Goal: Information Seeking & Learning: Check status

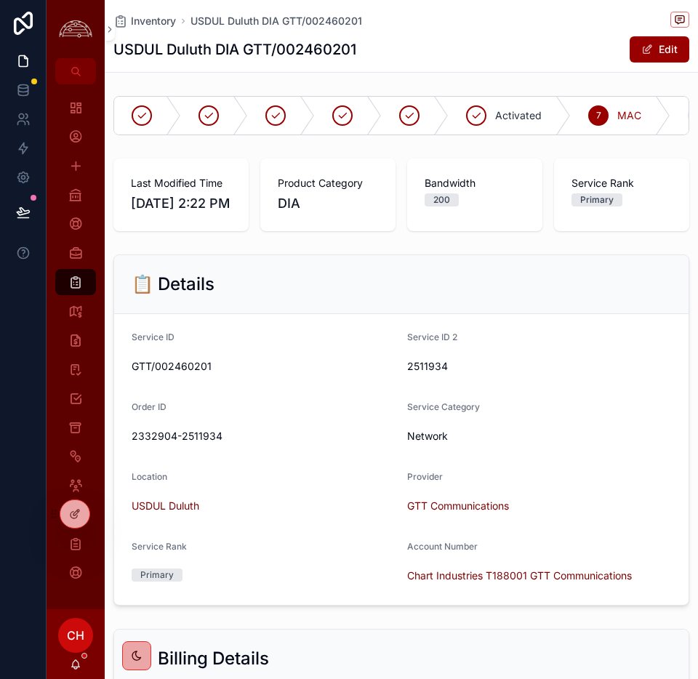
scroll to position [2075, 0]
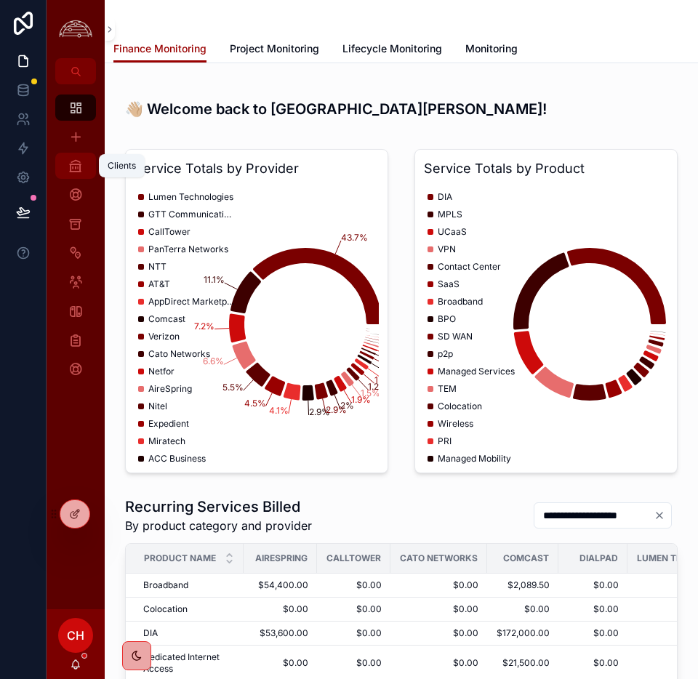
click at [84, 172] on div "Clients" at bounding box center [75, 165] width 23 height 23
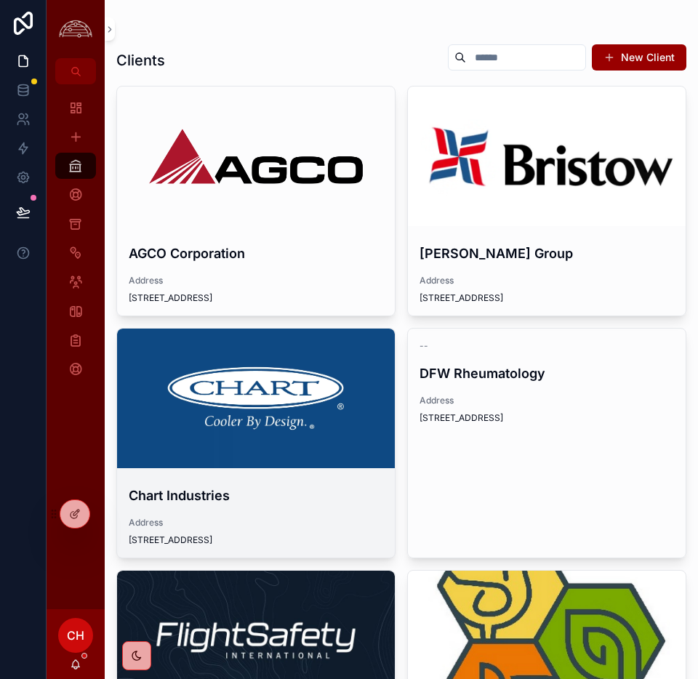
click at [301, 380] on div "scrollable content" at bounding box center [256, 399] width 278 height 140
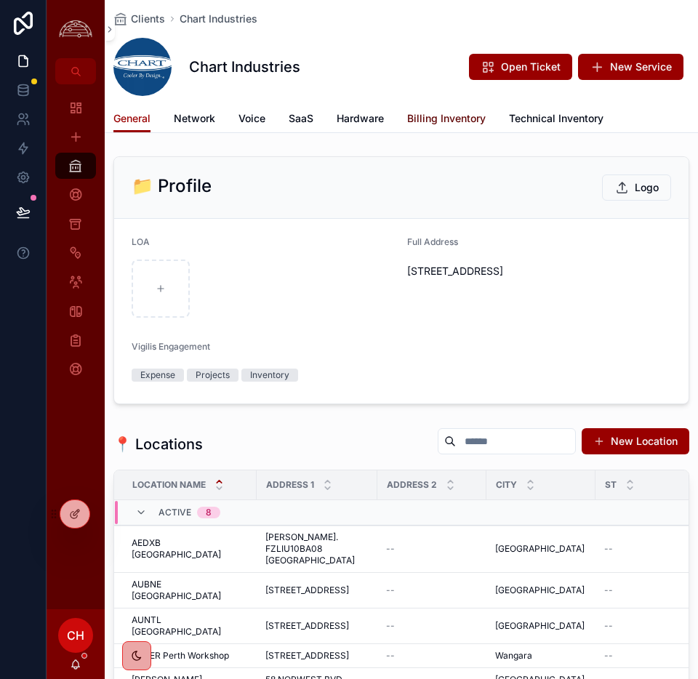
click at [441, 114] on span "Billing Inventory" at bounding box center [446, 118] width 79 height 15
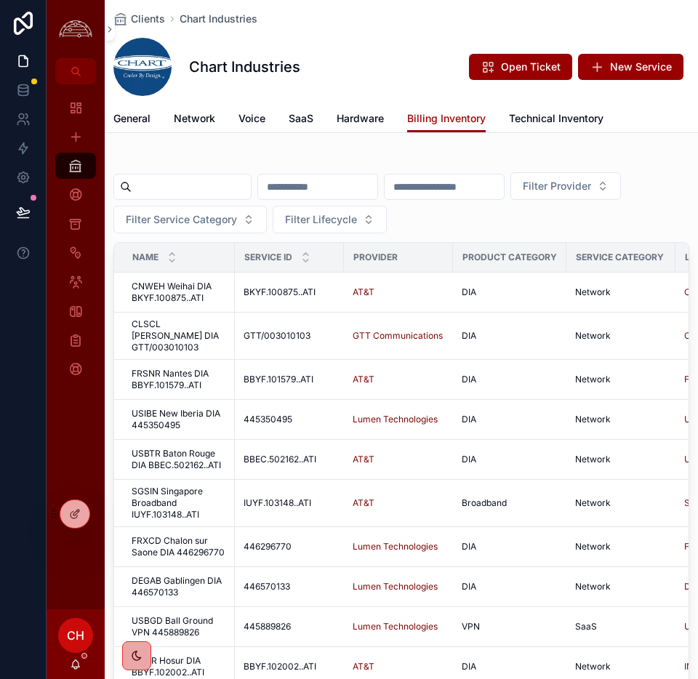
click at [240, 193] on input "scrollable content" at bounding box center [191, 187] width 119 height 20
type input "*****"
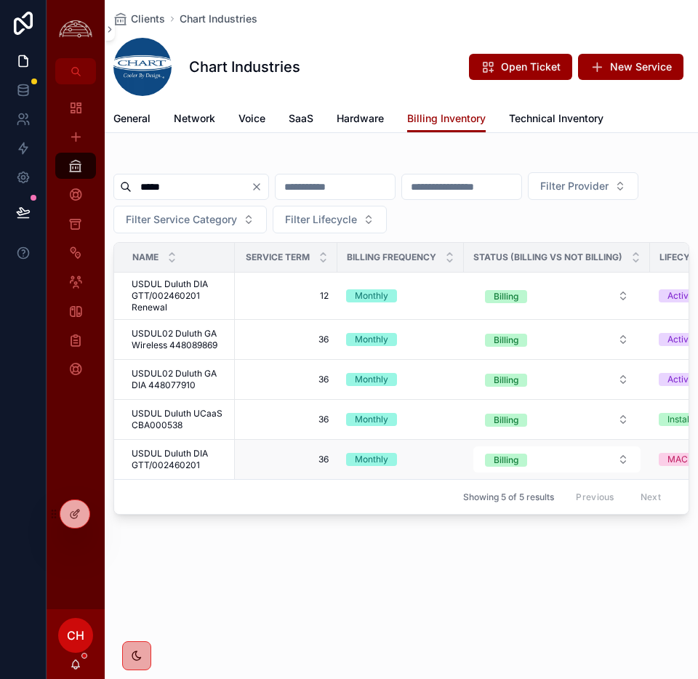
scroll to position [0, 816]
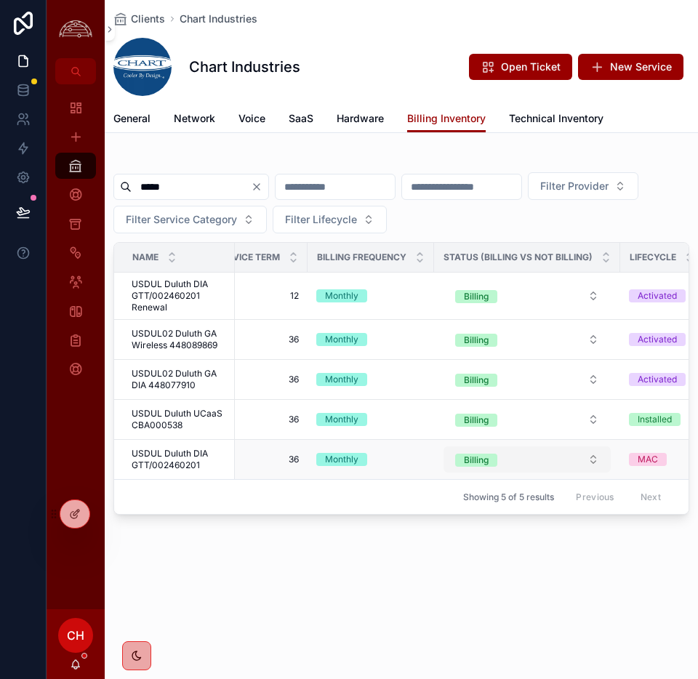
click at [578, 456] on button "Billing" at bounding box center [527, 460] width 167 height 26
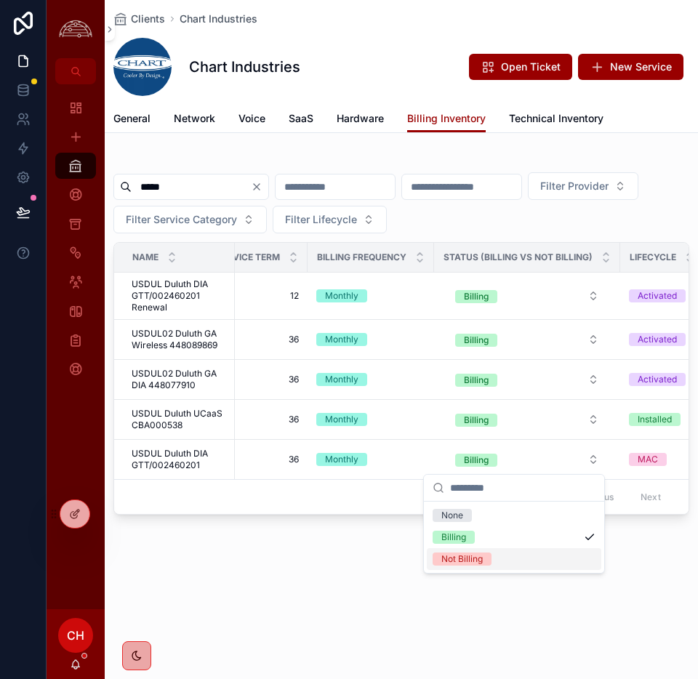
click at [477, 564] on div "Not Billing" at bounding box center [461, 559] width 41 height 13
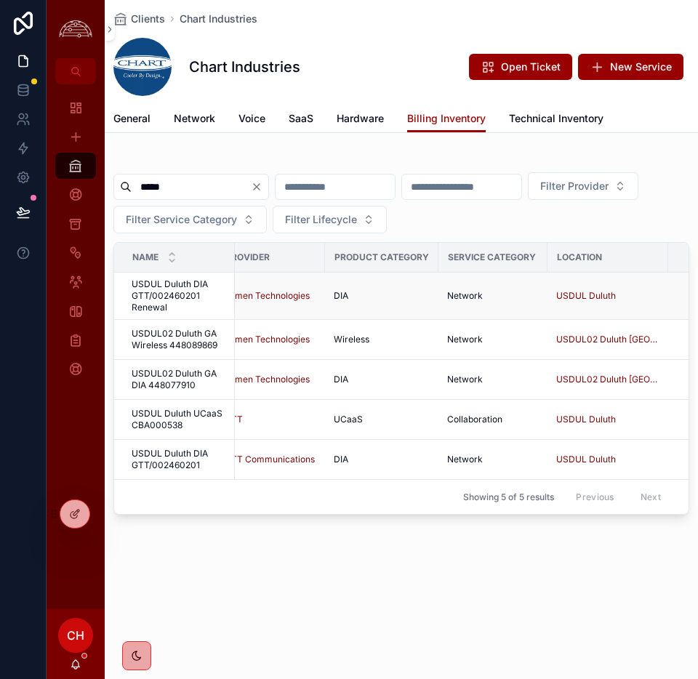
scroll to position [0, 0]
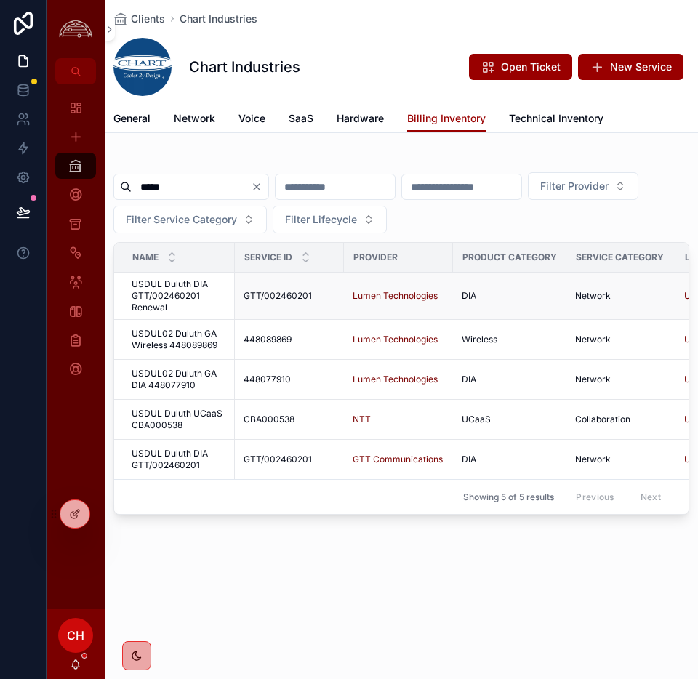
click at [189, 288] on span "USDUL Duluth DIA GTT/002460201 Renewal" at bounding box center [179, 296] width 95 height 35
click at [175, 300] on span "USDUL Duluth DIA GTT/002460201 Renewal" at bounding box center [179, 296] width 95 height 35
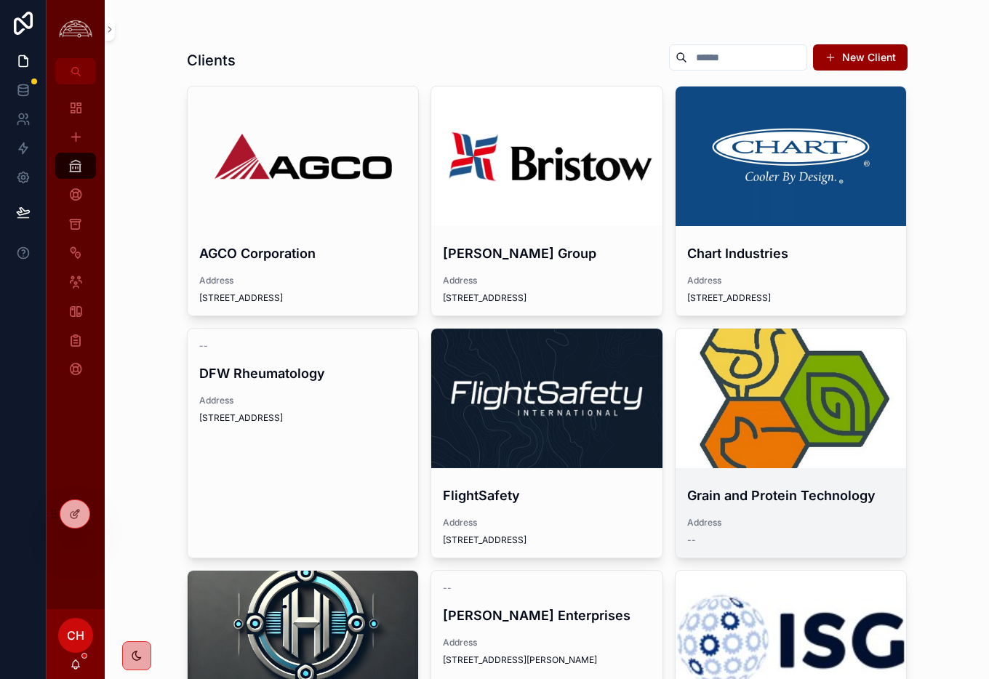
scroll to position [4, 0]
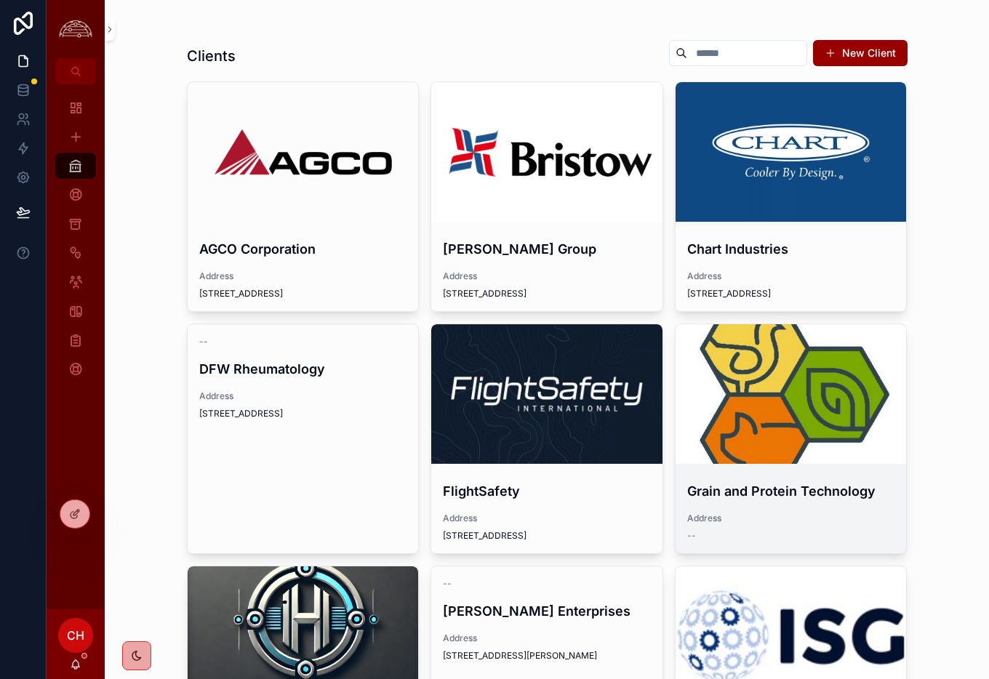
click at [861, 383] on div "scrollable content" at bounding box center [791, 394] width 231 height 140
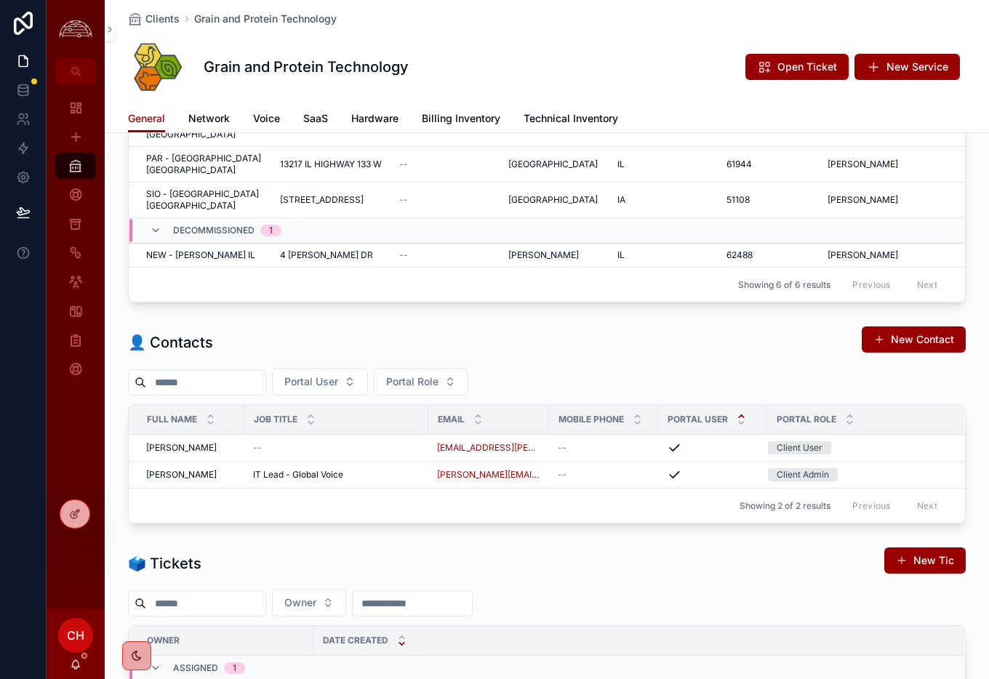
scroll to position [419, 0]
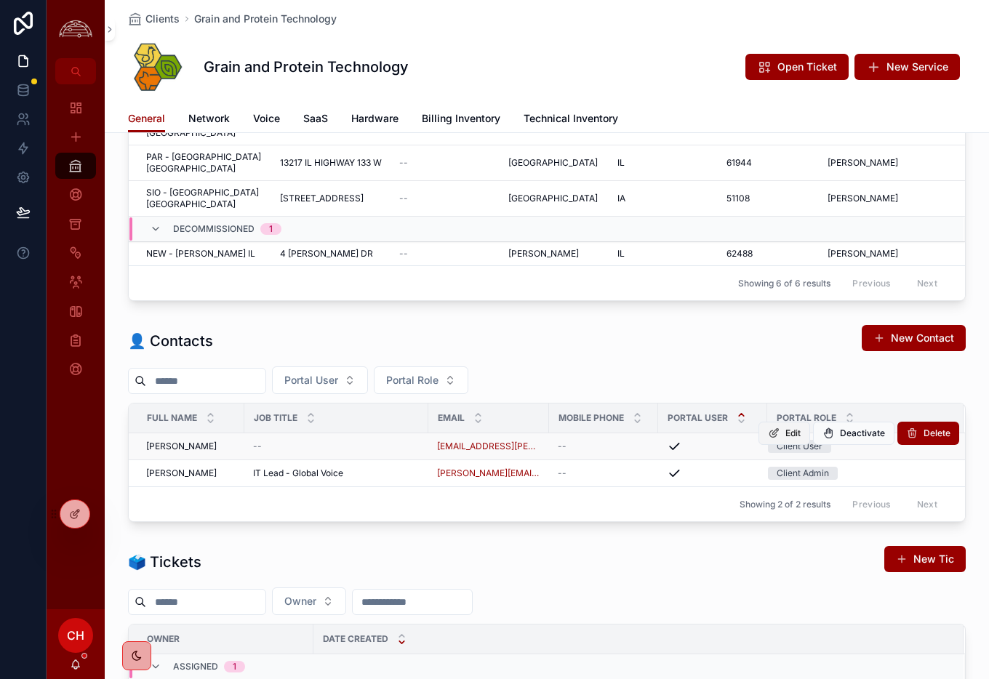
click at [791, 428] on span "Edit" at bounding box center [792, 434] width 15 height 12
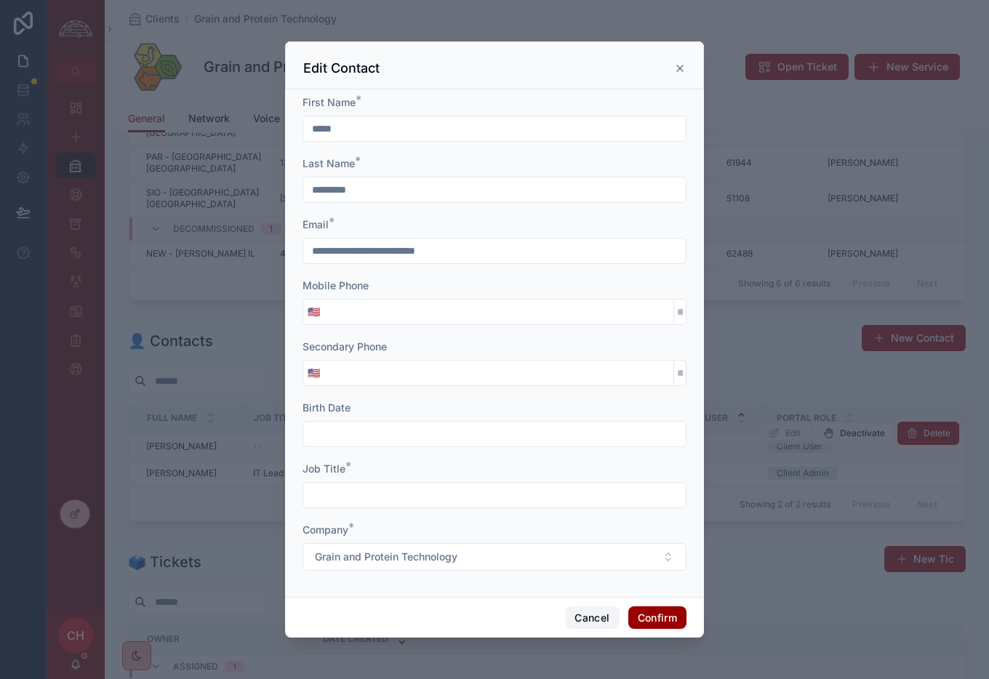
click at [598, 626] on button "Cancel" at bounding box center [592, 618] width 54 height 23
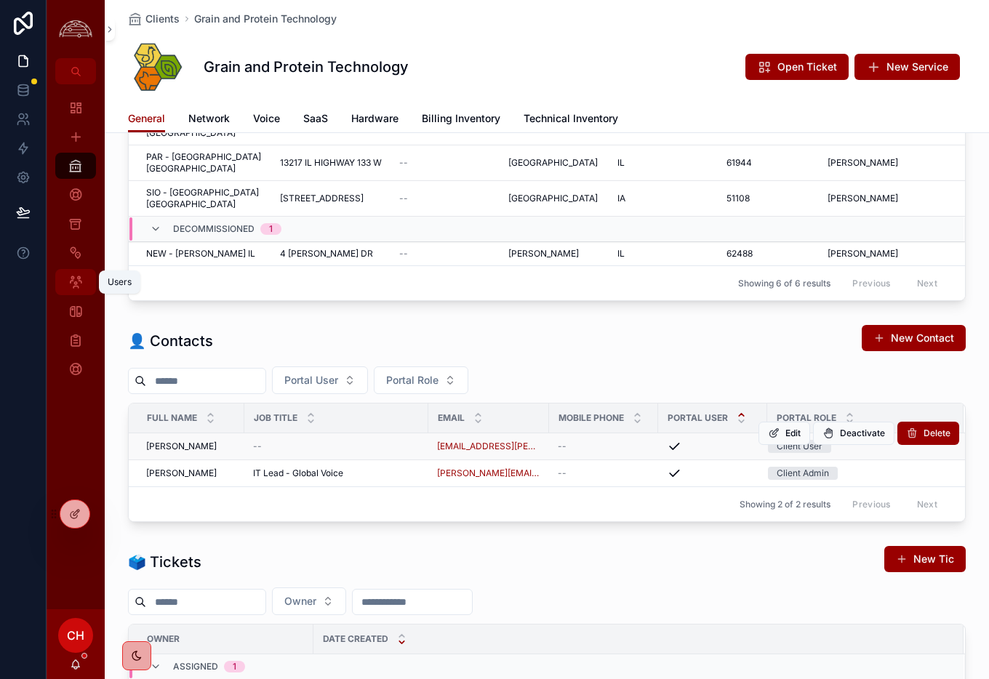
click at [80, 281] on icon "scrollable content" at bounding box center [75, 282] width 15 height 15
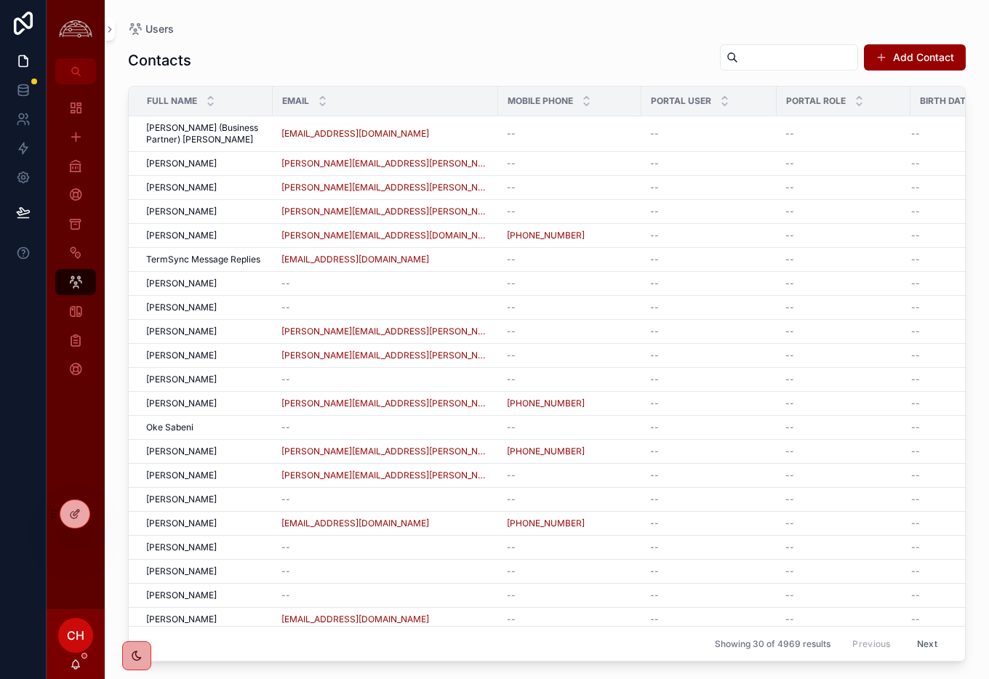
scroll to position [1, 0]
click at [767, 57] on input "scrollable content" at bounding box center [797, 57] width 119 height 20
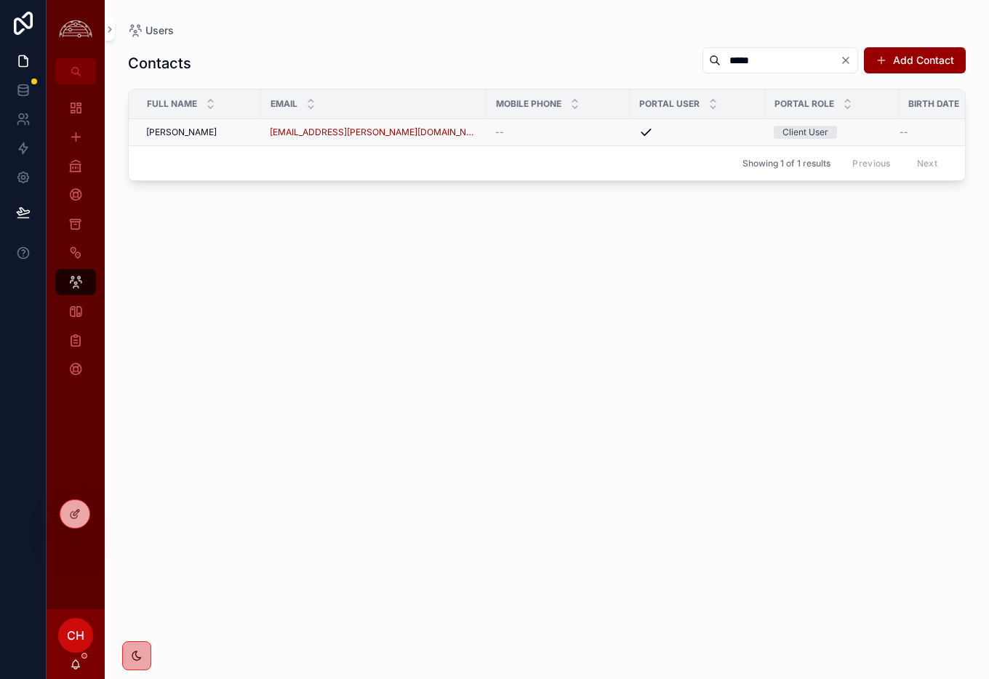
type input "*****"
click at [540, 140] on td "--" at bounding box center [558, 132] width 143 height 27
click at [217, 133] on span "Nanda Mungamuru" at bounding box center [181, 133] width 71 height 12
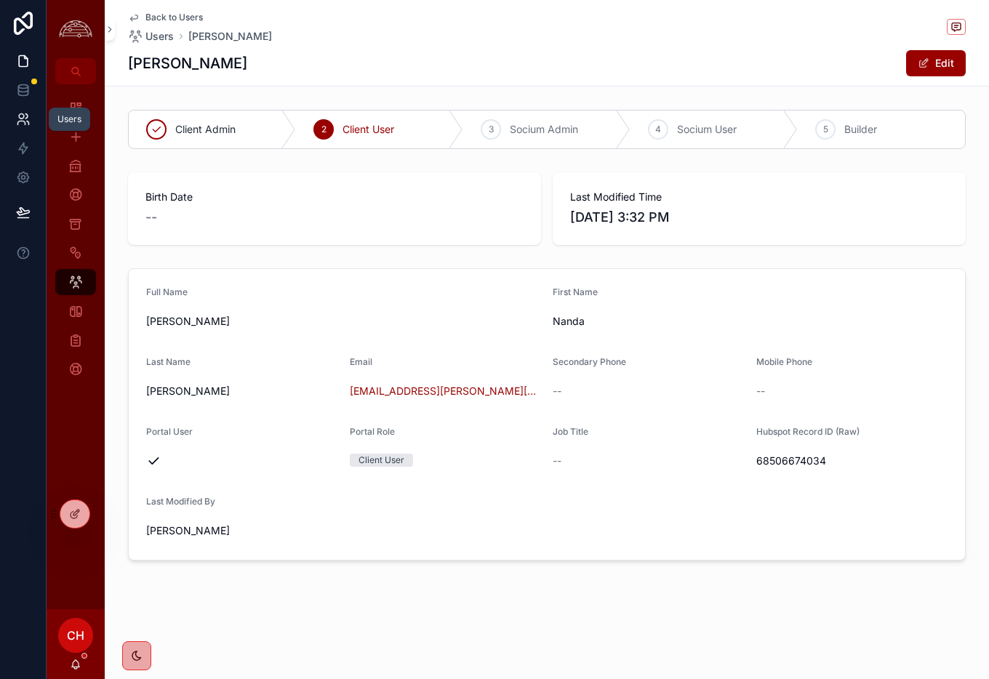
click at [20, 112] on icon at bounding box center [23, 119] width 15 height 15
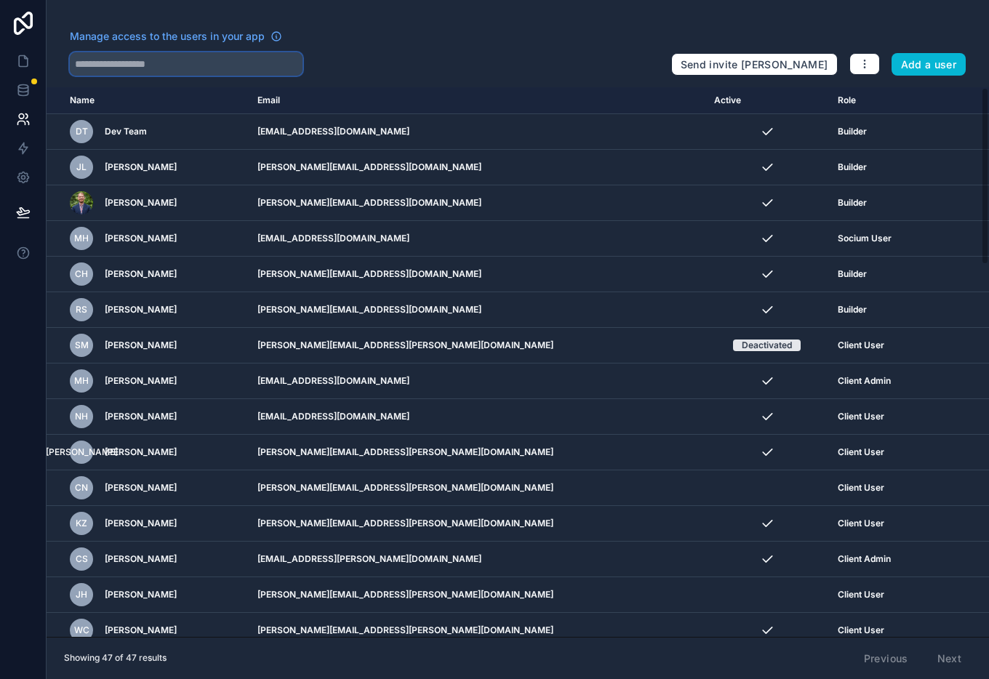
click at [175, 64] on input "text" at bounding box center [186, 63] width 233 height 23
type input "*****"
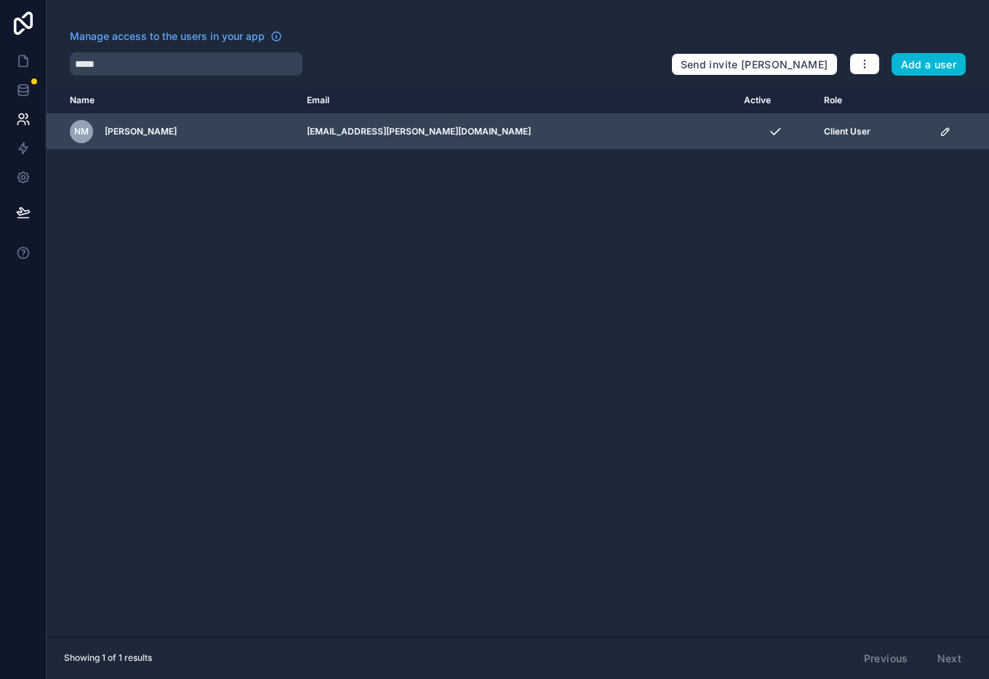
click at [940, 133] on icon "scrollable content" at bounding box center [946, 132] width 12 height 12
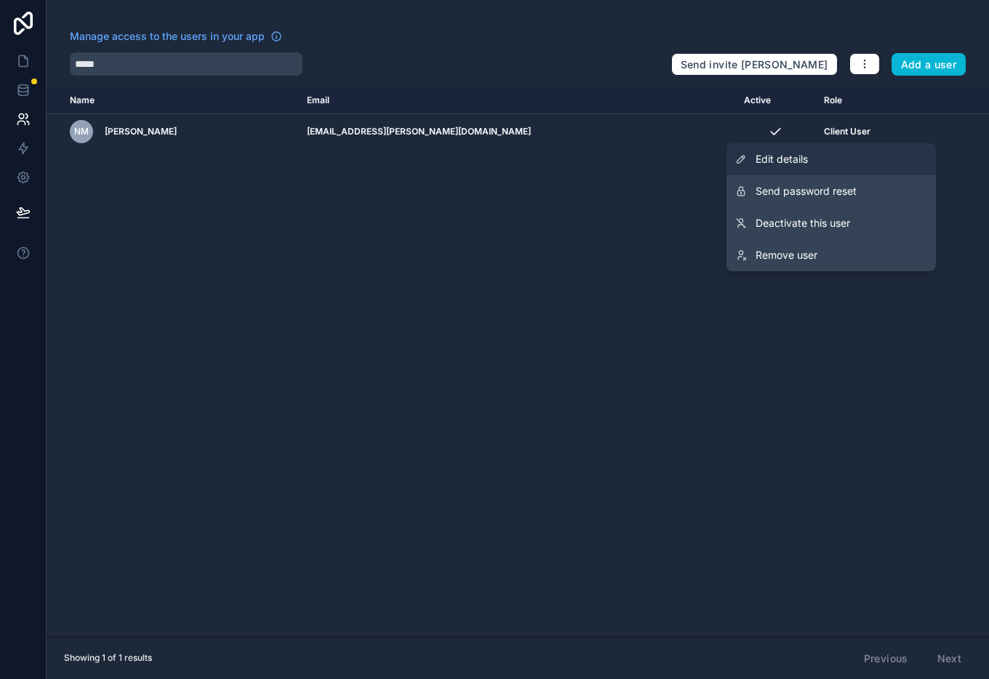
click at [818, 160] on link "Edit details" at bounding box center [831, 159] width 209 height 32
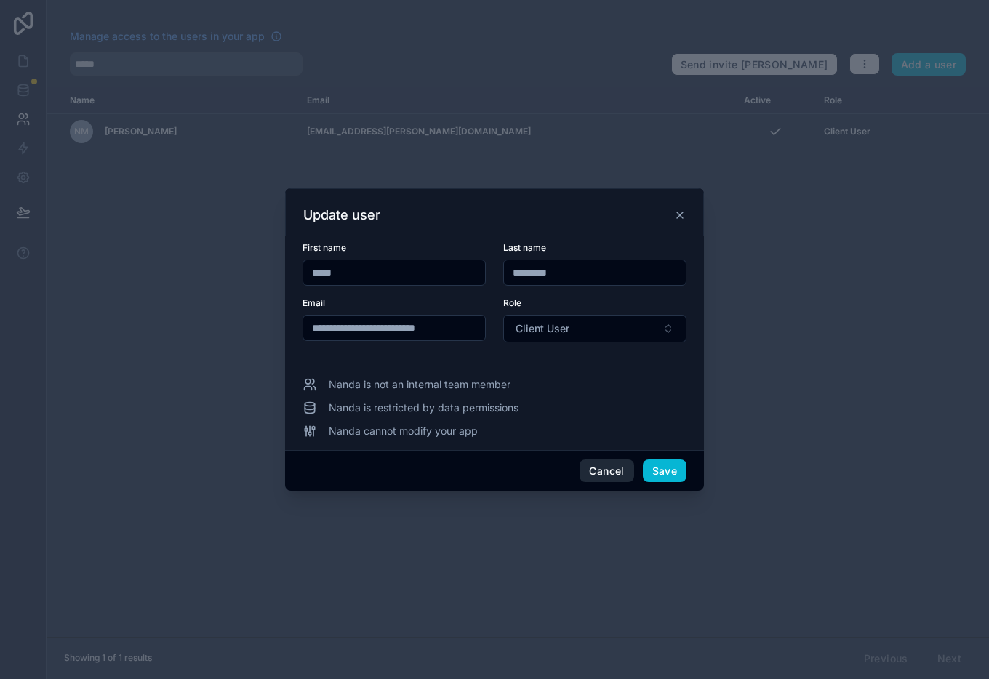
click at [594, 473] on button "Cancel" at bounding box center [607, 471] width 54 height 23
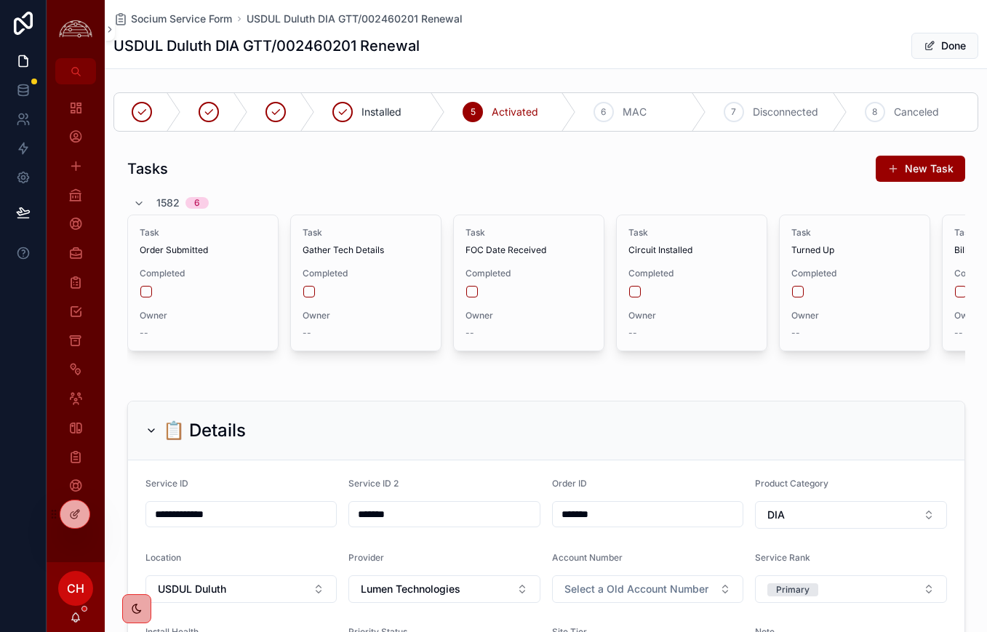
scroll to position [7, 0]
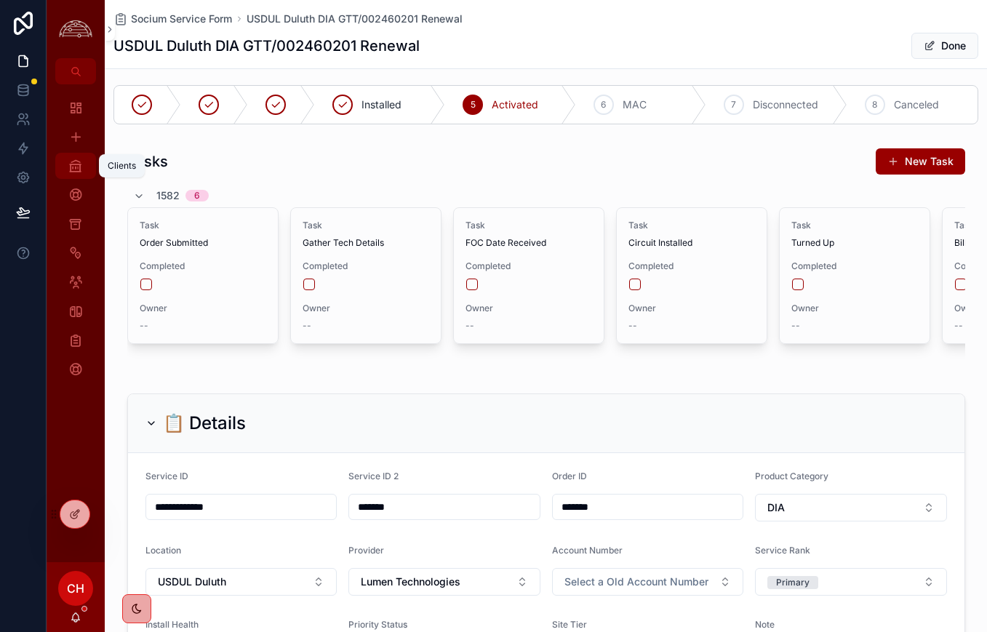
click at [74, 163] on icon "scrollable content" at bounding box center [75, 166] width 15 height 15
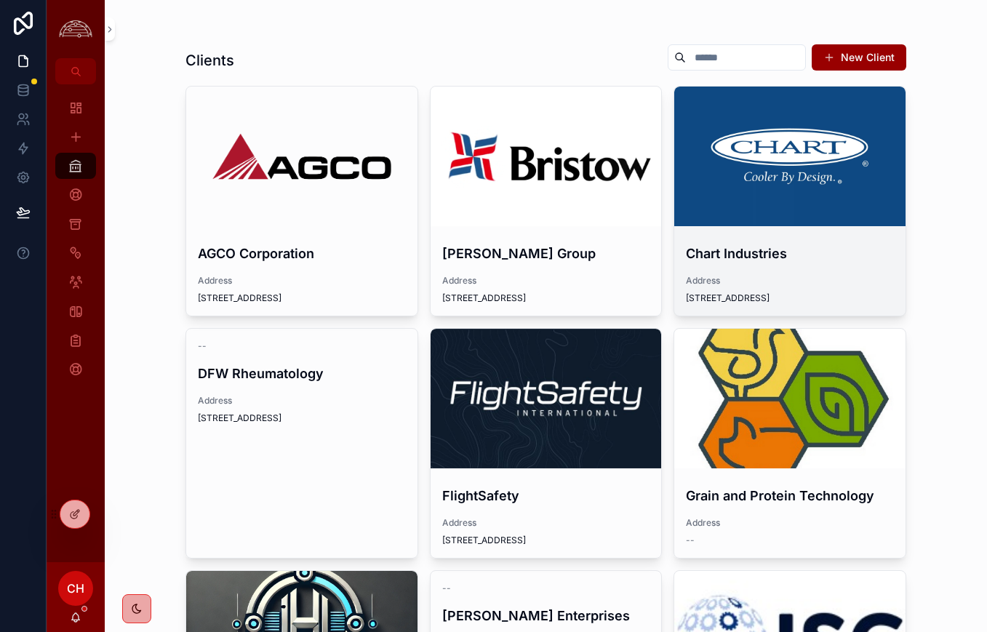
click at [783, 203] on div "scrollable content" at bounding box center [789, 157] width 231 height 140
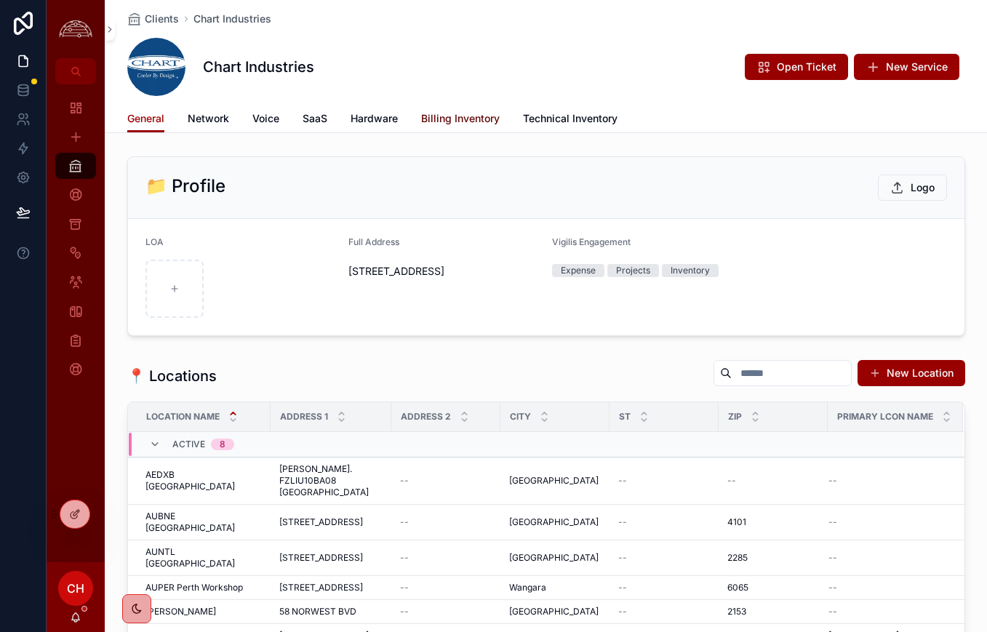
click at [471, 119] on span "Billing Inventory" at bounding box center [460, 118] width 79 height 15
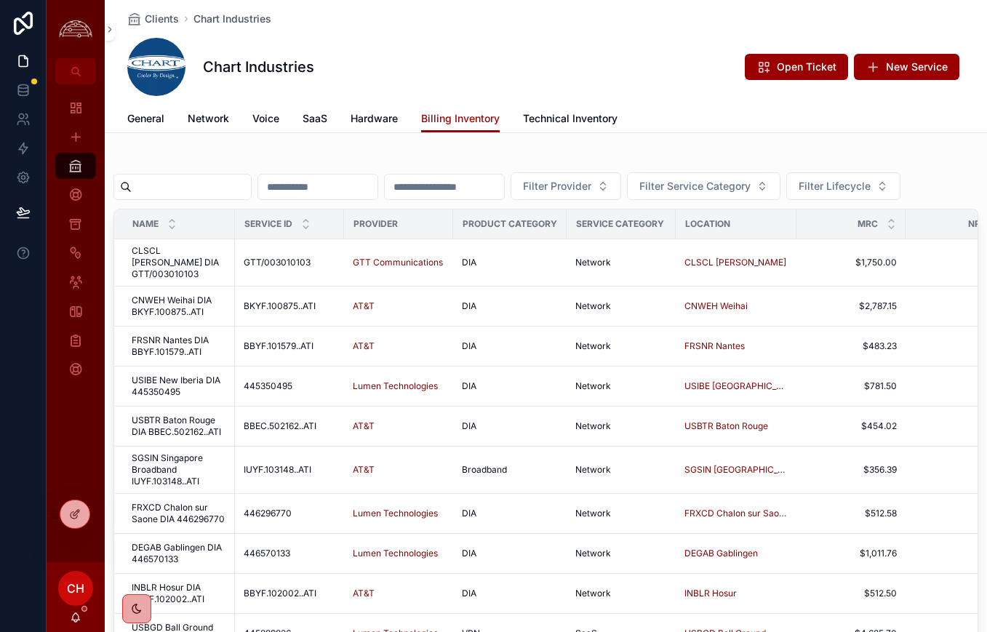
click at [225, 192] on input "scrollable content" at bounding box center [191, 187] width 119 height 20
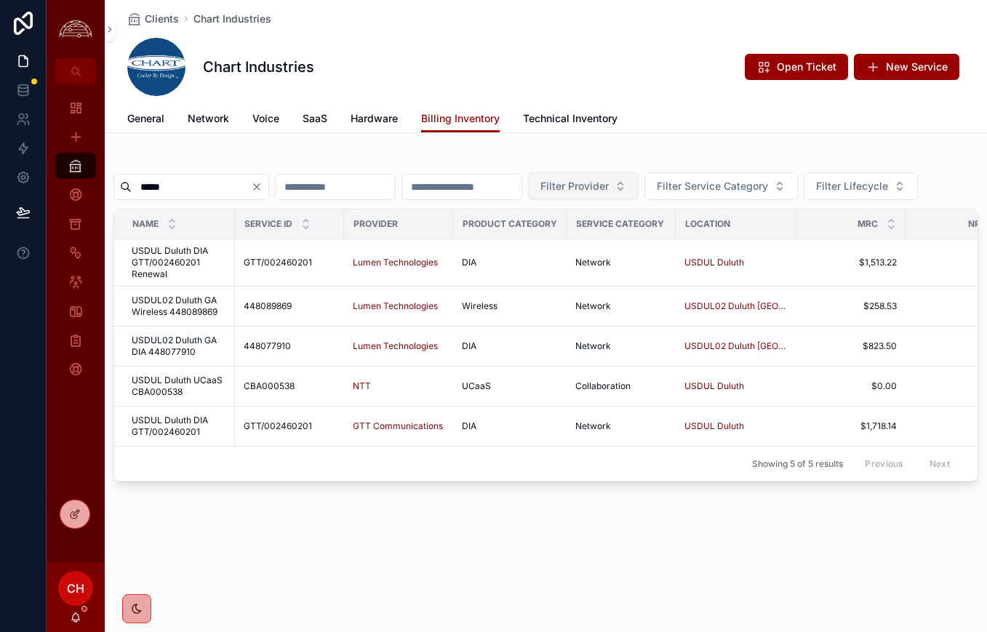
type input "*****"
click at [609, 186] on span "Filter Provider" at bounding box center [574, 186] width 68 height 15
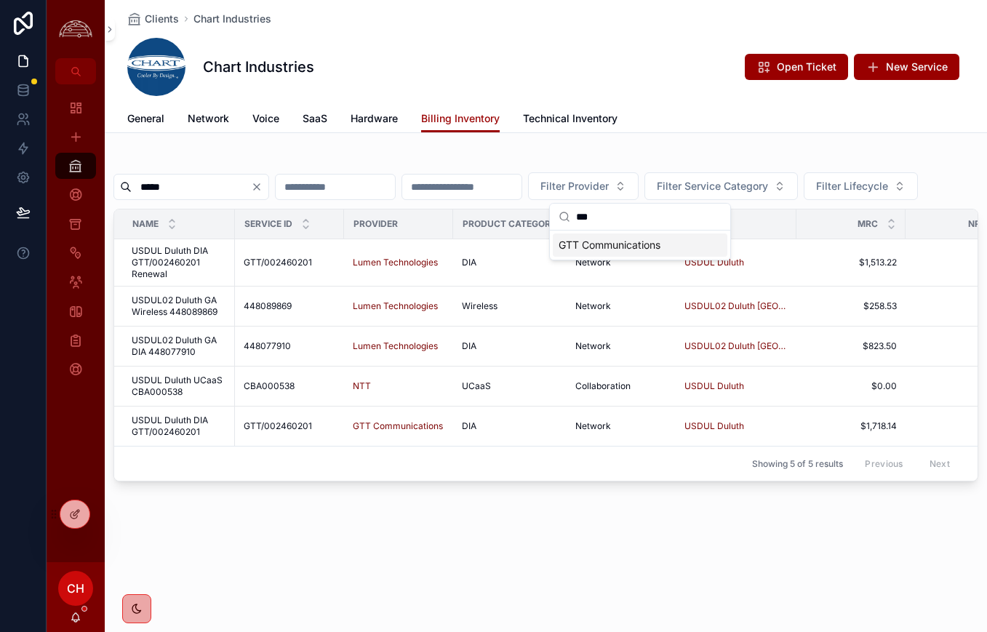
type input "***"
click at [620, 240] on span "GTT Communications" at bounding box center [610, 245] width 102 height 15
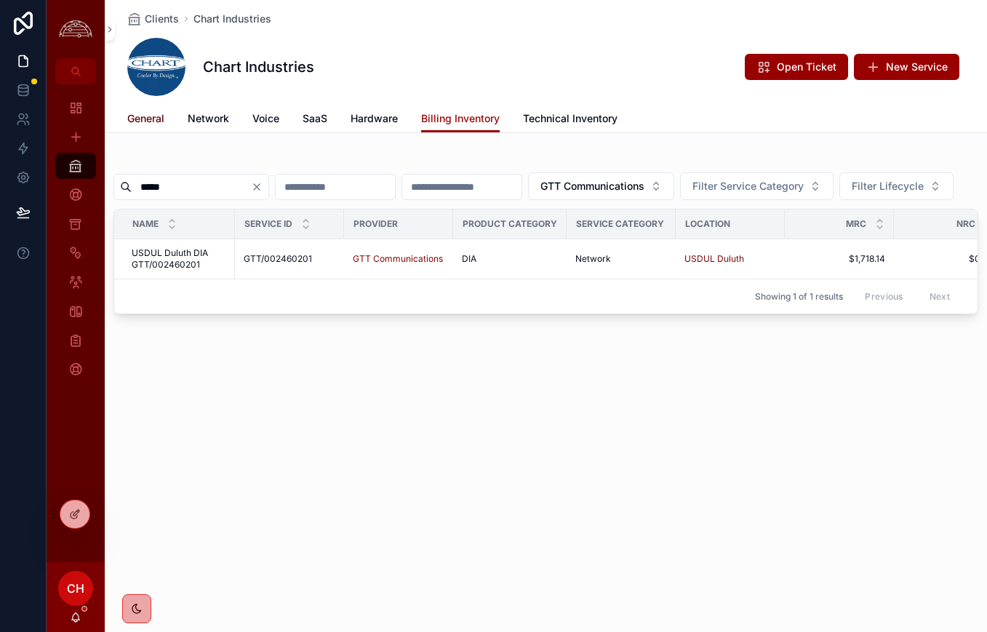
click at [150, 121] on span "General" at bounding box center [145, 118] width 37 height 15
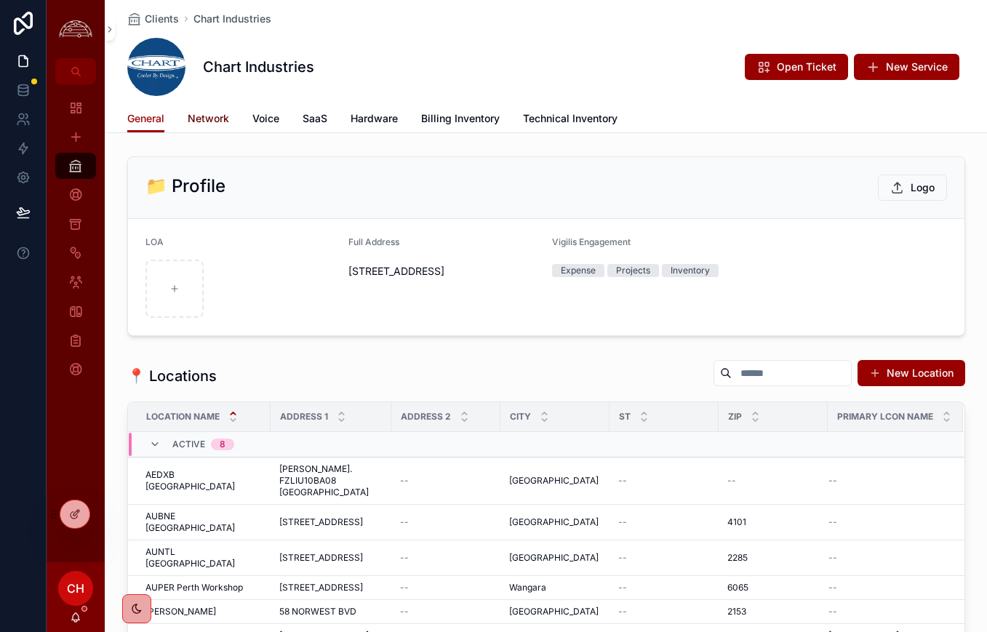
click at [199, 120] on span "Network" at bounding box center [208, 118] width 41 height 15
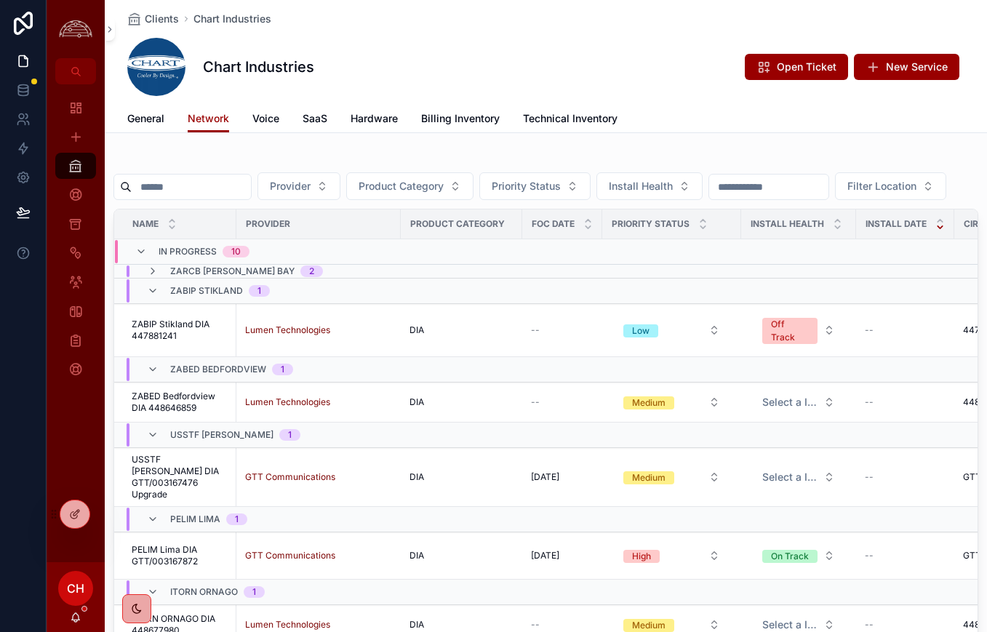
click at [202, 183] on input "scrollable content" at bounding box center [191, 187] width 119 height 20
type input "*****"
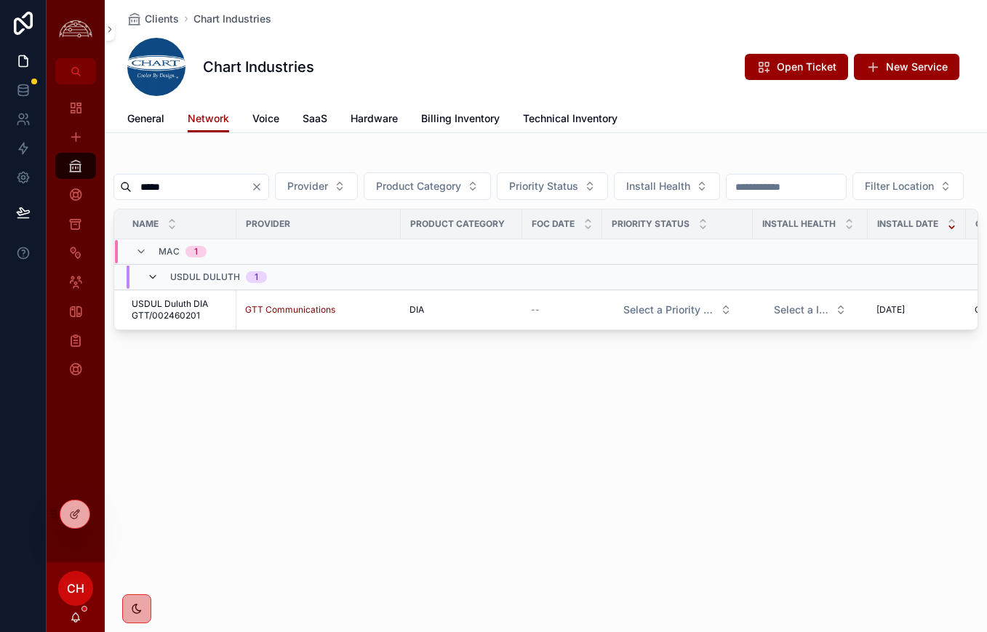
click at [149, 283] on icon "scrollable content" at bounding box center [153, 277] width 12 height 12
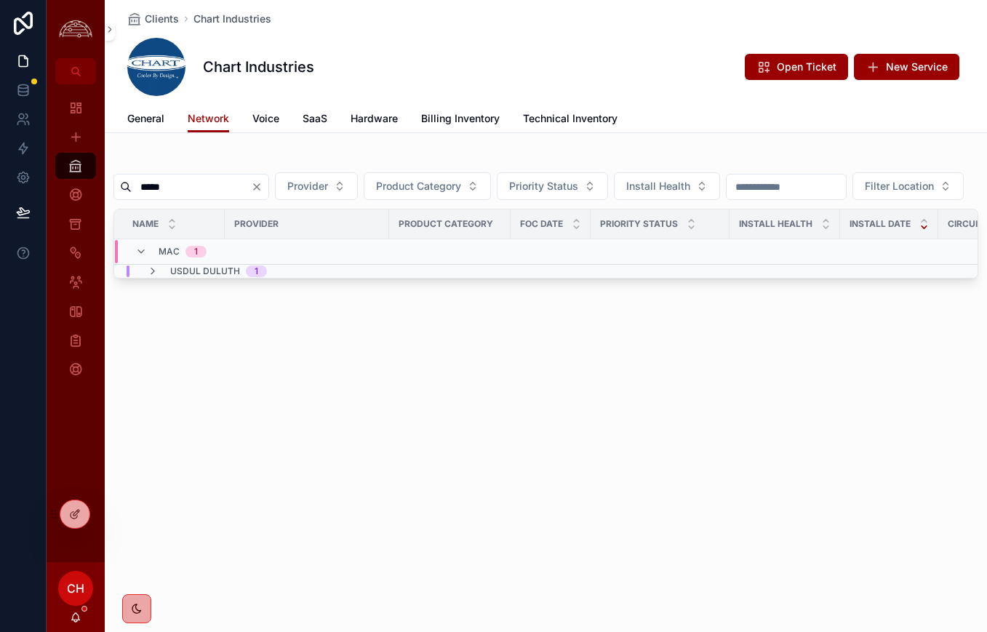
click at [149, 277] on icon "scrollable content" at bounding box center [153, 271] width 12 height 12
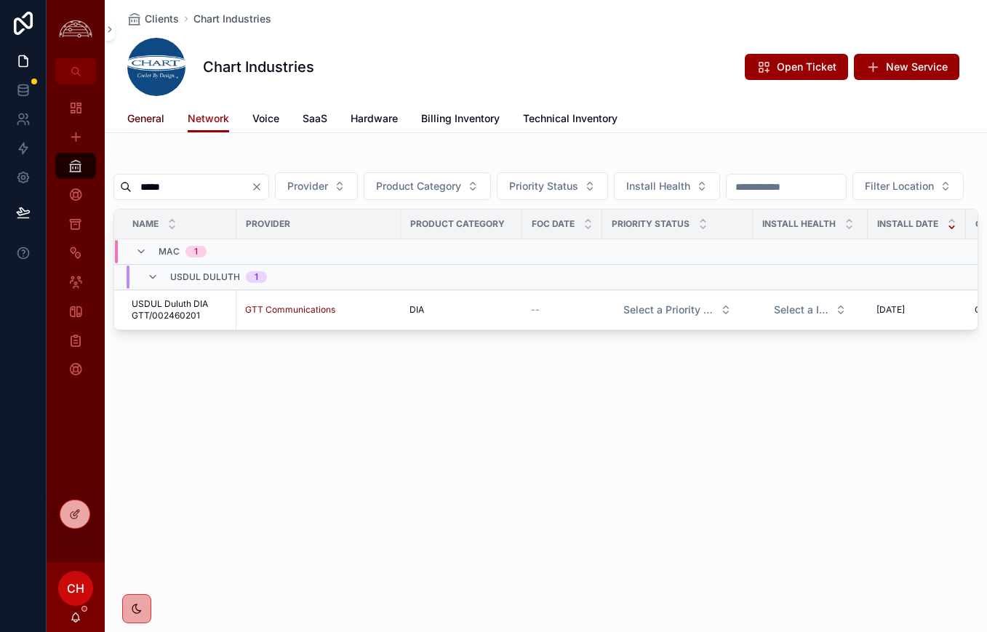
click at [162, 116] on span "General" at bounding box center [145, 118] width 37 height 15
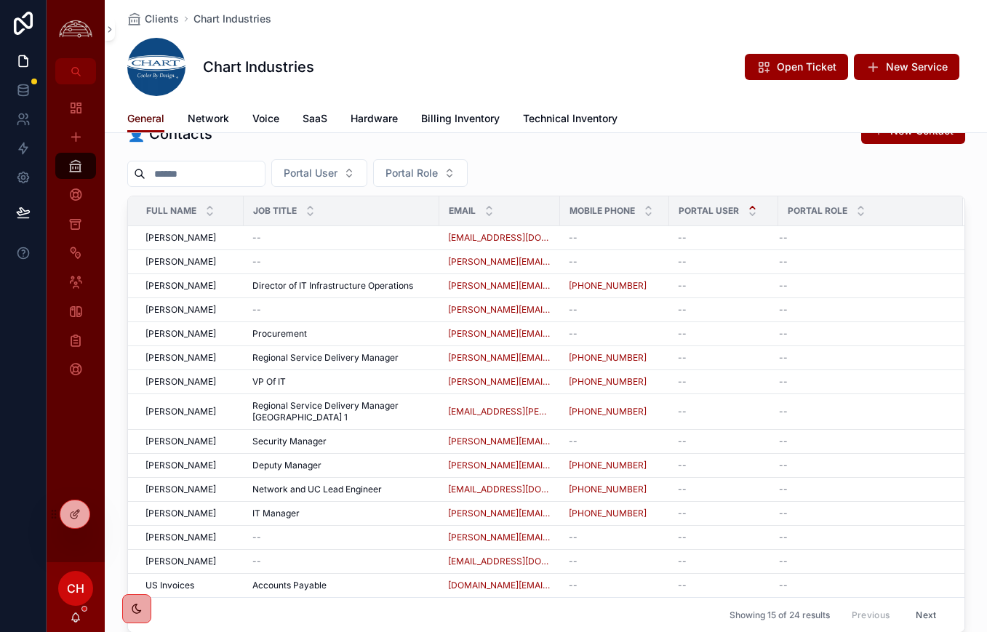
scroll to position [760, 0]
click at [605, 118] on span "Technical Inventory" at bounding box center [570, 118] width 95 height 15
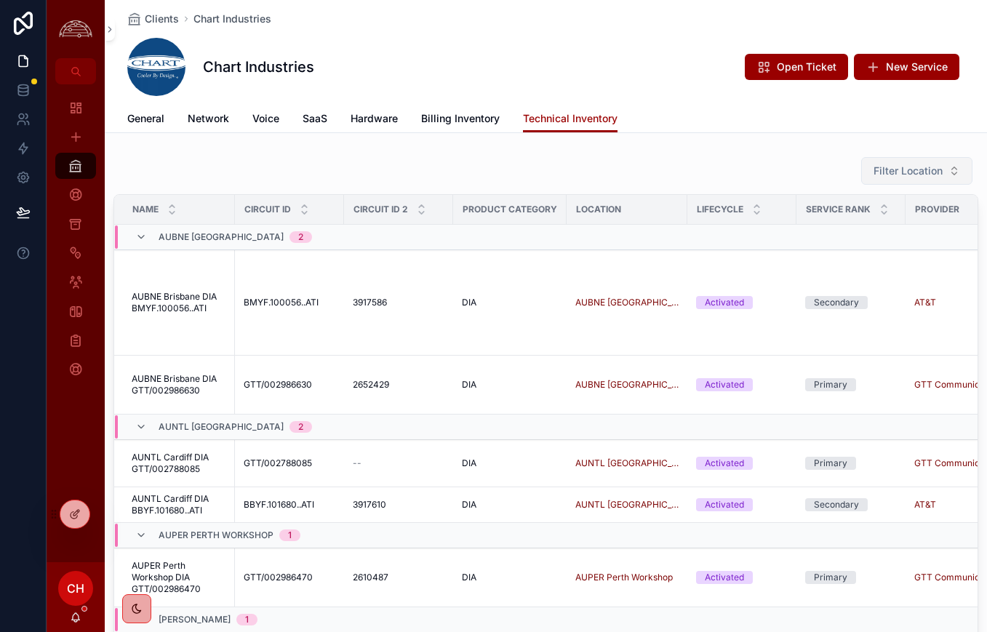
click at [913, 169] on span "Filter Location" at bounding box center [907, 171] width 69 height 15
type input "*****"
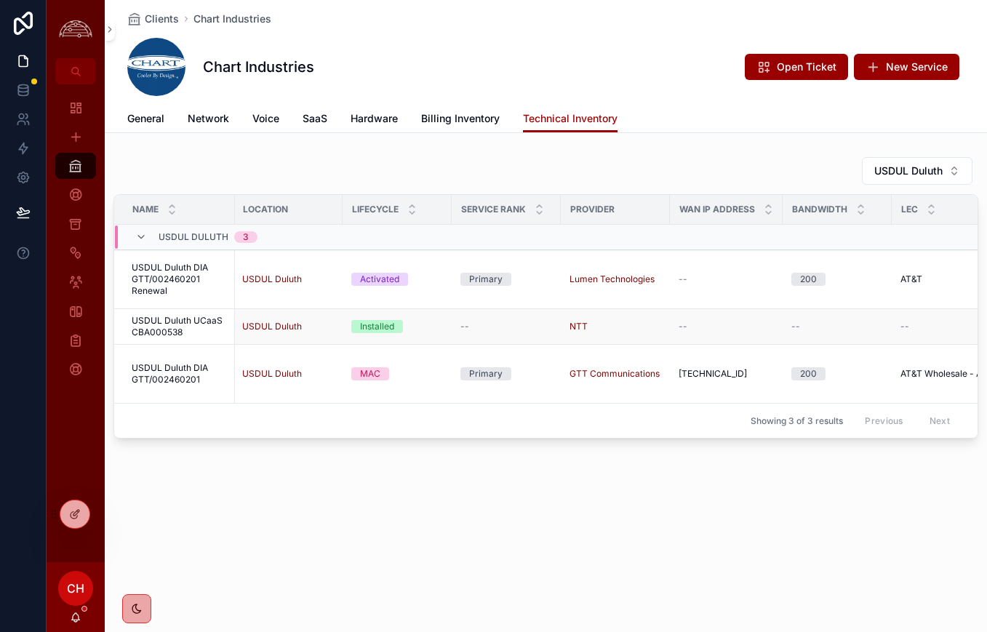
scroll to position [0, 327]
drag, startPoint x: 735, startPoint y: 374, endPoint x: 388, endPoint y: 13, distance: 500.5
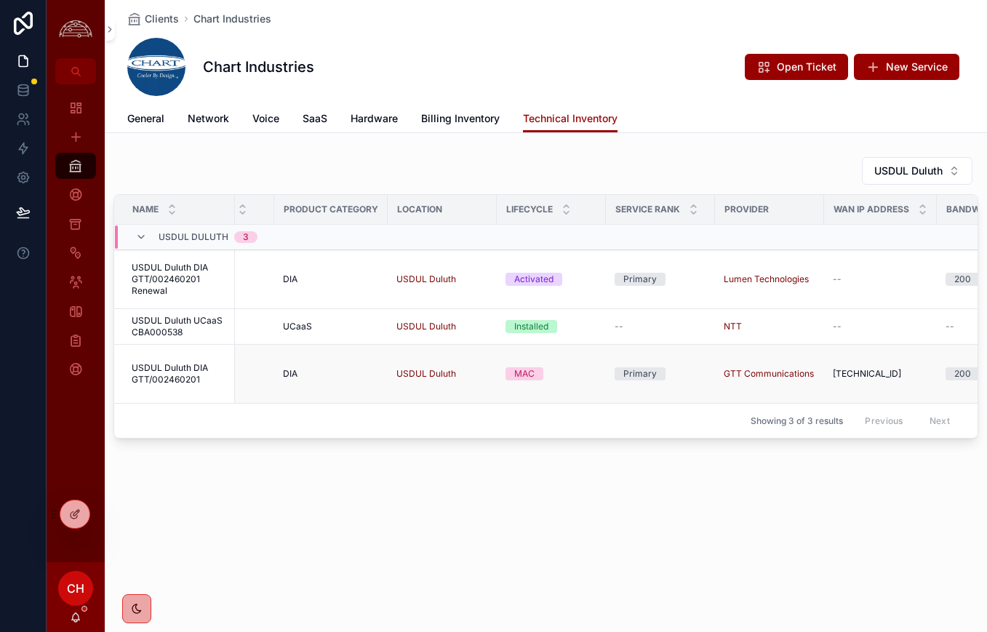
scroll to position [0, 0]
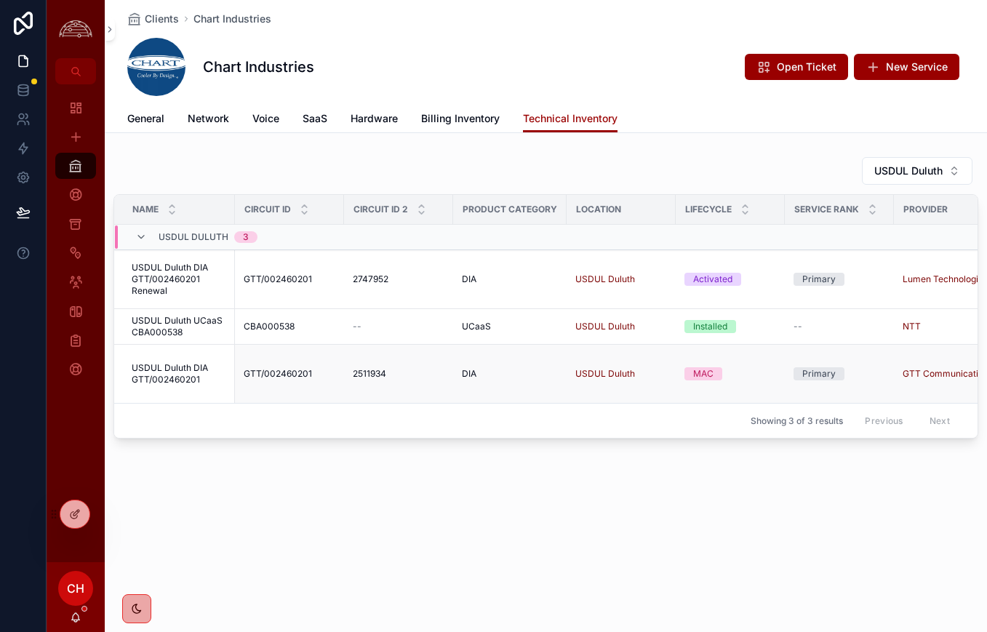
click at [167, 377] on span "USDUL Duluth DIA GTT/002460201" at bounding box center [179, 373] width 95 height 23
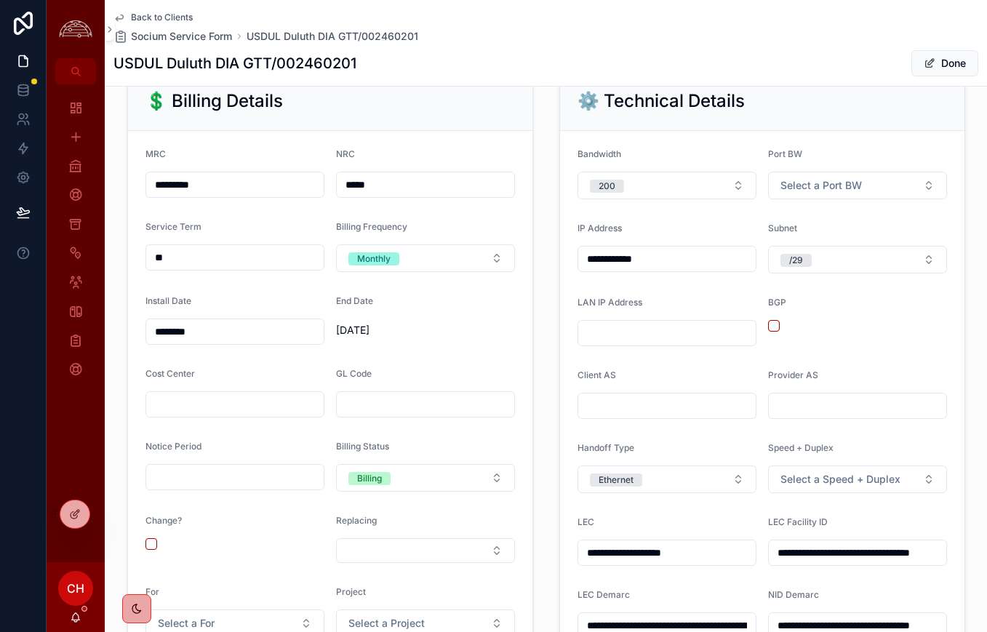
scroll to position [589, 0]
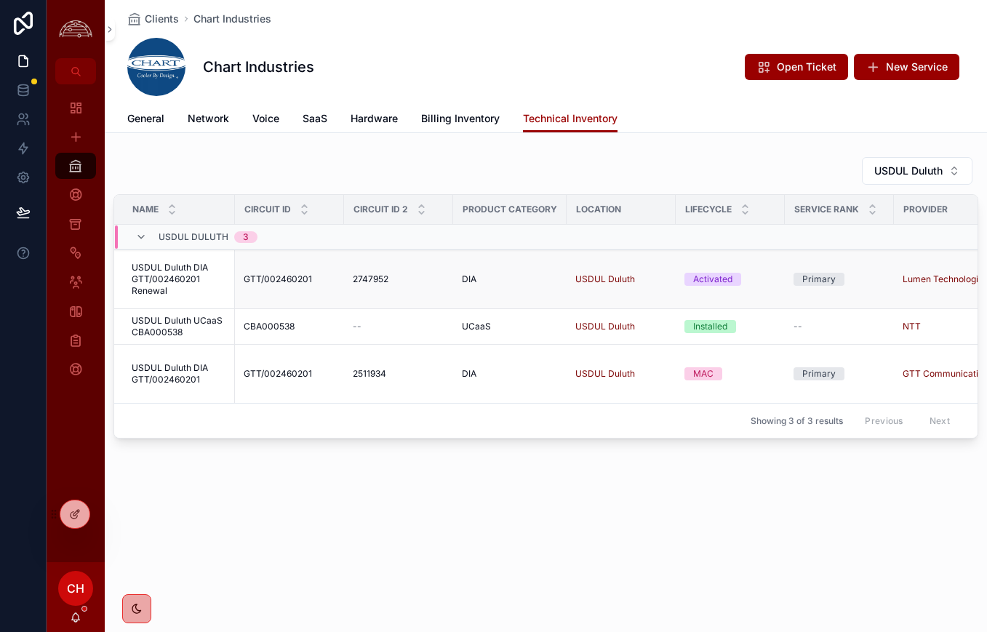
click at [190, 284] on span "USDUL Duluth DIA GTT/002460201 Renewal" at bounding box center [179, 279] width 95 height 35
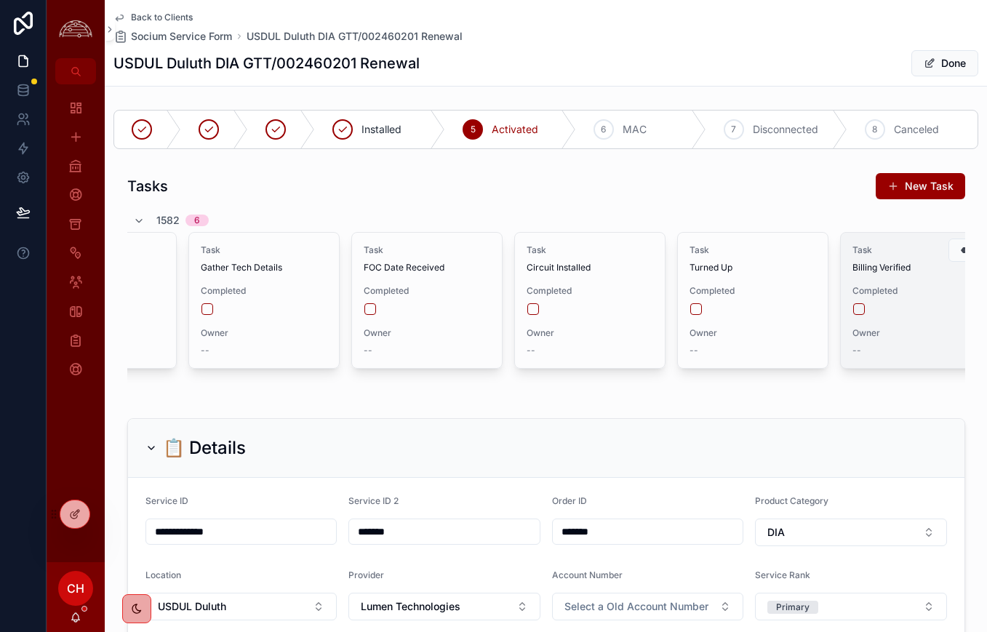
scroll to position [0, 100]
click at [865, 310] on div "scrollable content" at bounding box center [917, 309] width 125 height 12
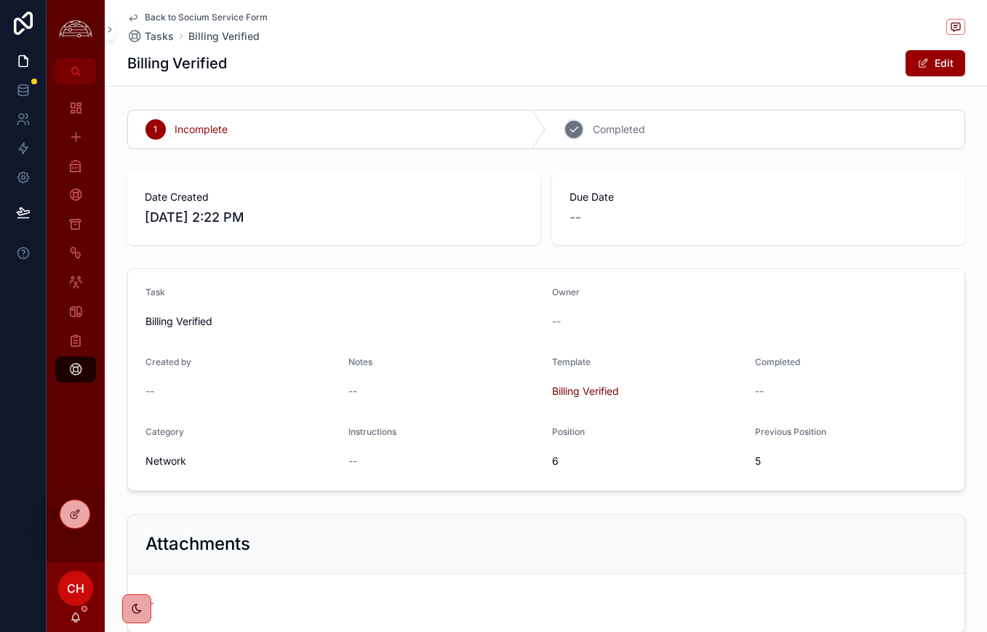
click at [588, 136] on div "2 Completed" at bounding box center [755, 130] width 418 height 38
click at [572, 124] on icon "scrollable content" at bounding box center [574, 130] width 12 height 12
click at [170, 17] on span "Back to Socium Service Form" at bounding box center [206, 18] width 123 height 12
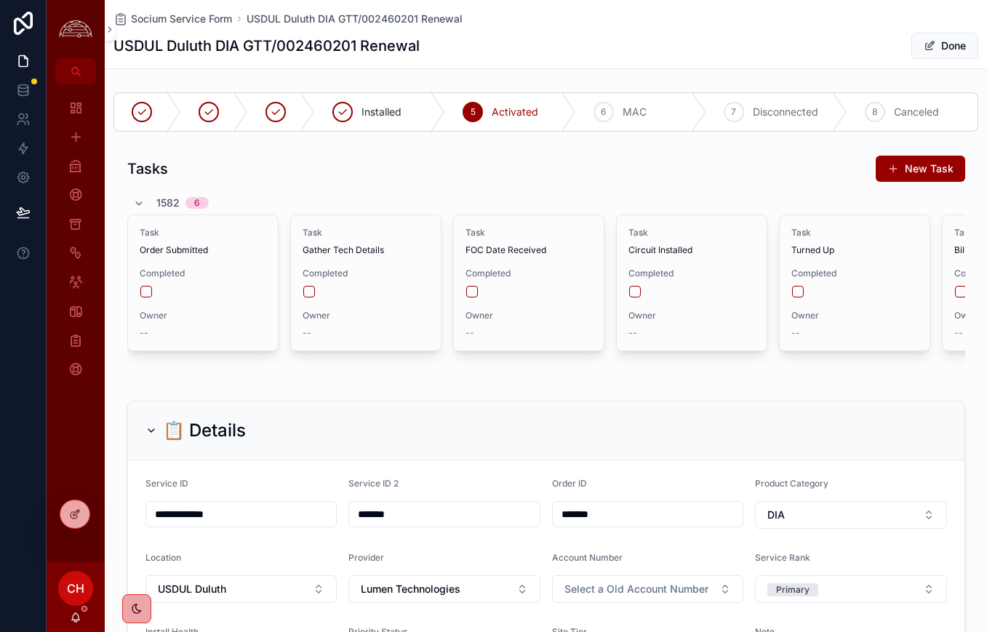
scroll to position [0, 28]
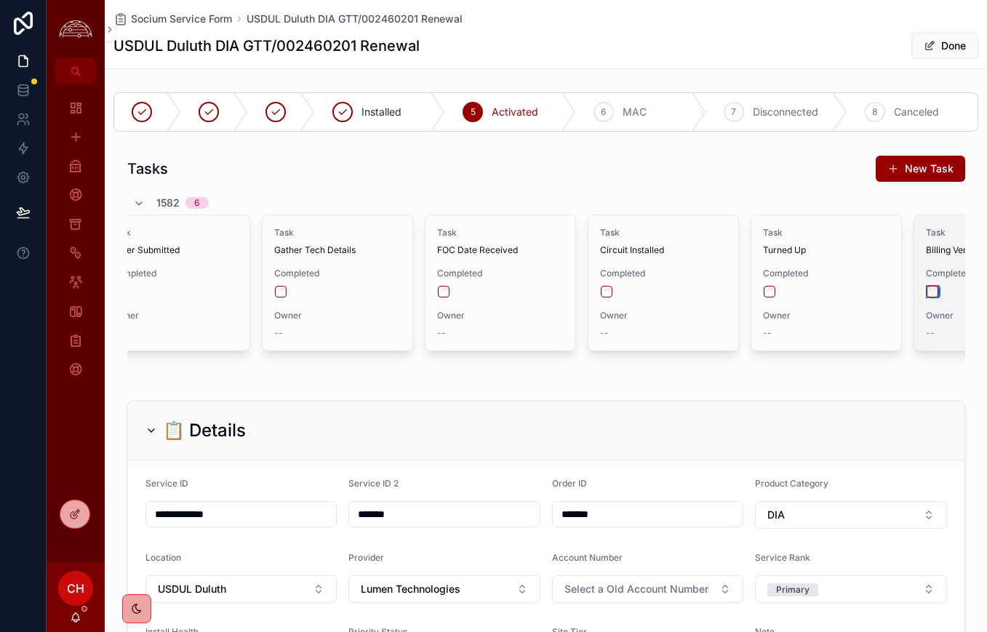
click at [930, 293] on button "scrollable content" at bounding box center [933, 292] width 12 height 12
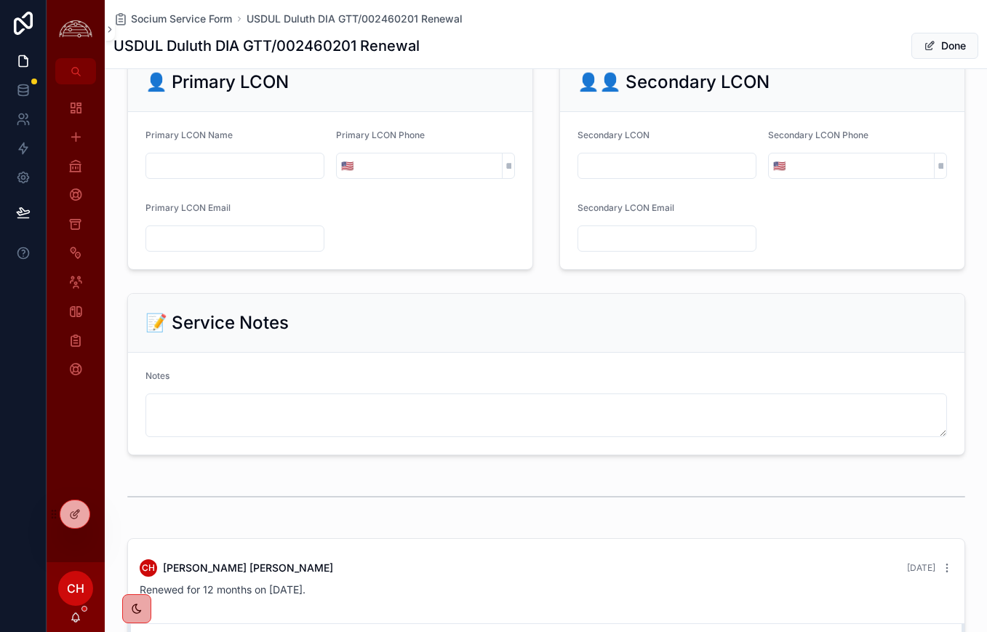
scroll to position [1550, 0]
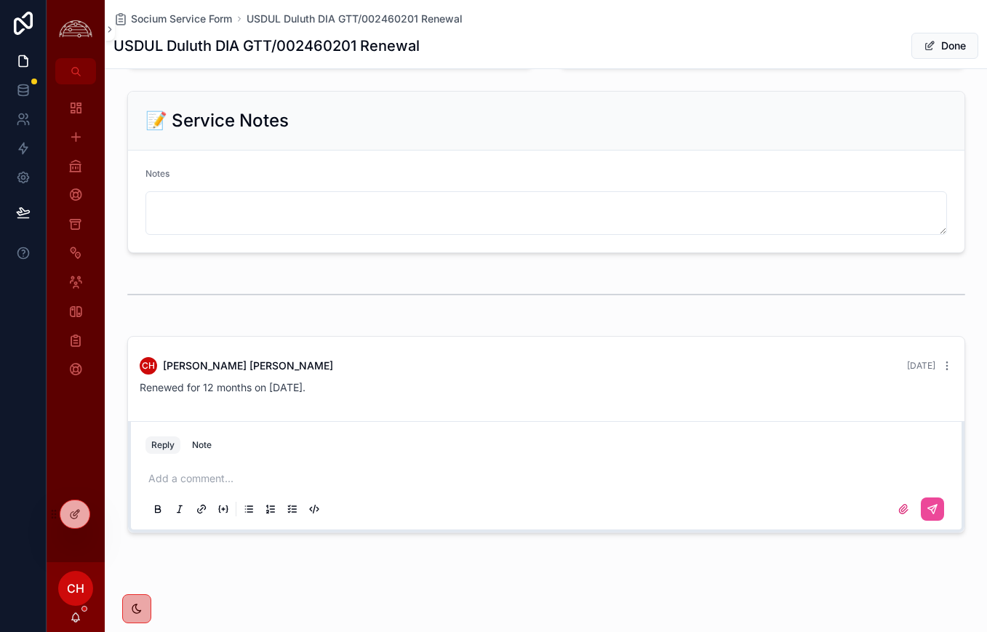
drag, startPoint x: 272, startPoint y: 466, endPoint x: 245, endPoint y: 479, distance: 29.6
click at [271, 466] on div "Add a comment..." at bounding box center [545, 493] width 801 height 61
click at [245, 479] on p "scrollable content" at bounding box center [548, 478] width 801 height 15
click at [932, 502] on button "scrollable content" at bounding box center [932, 508] width 23 height 23
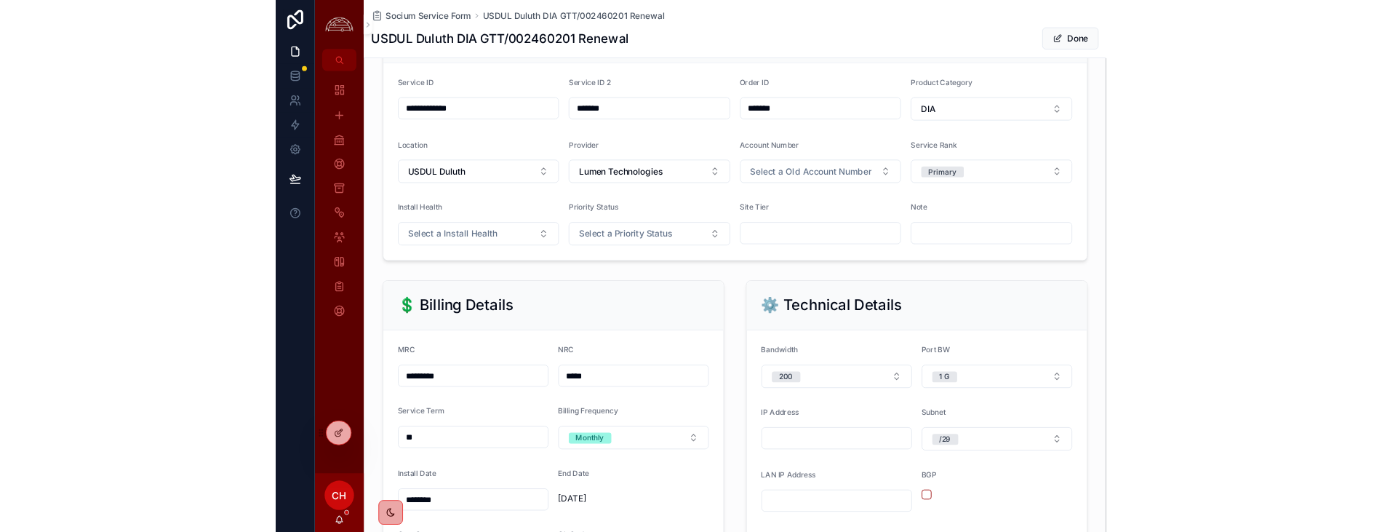
scroll to position [370, 0]
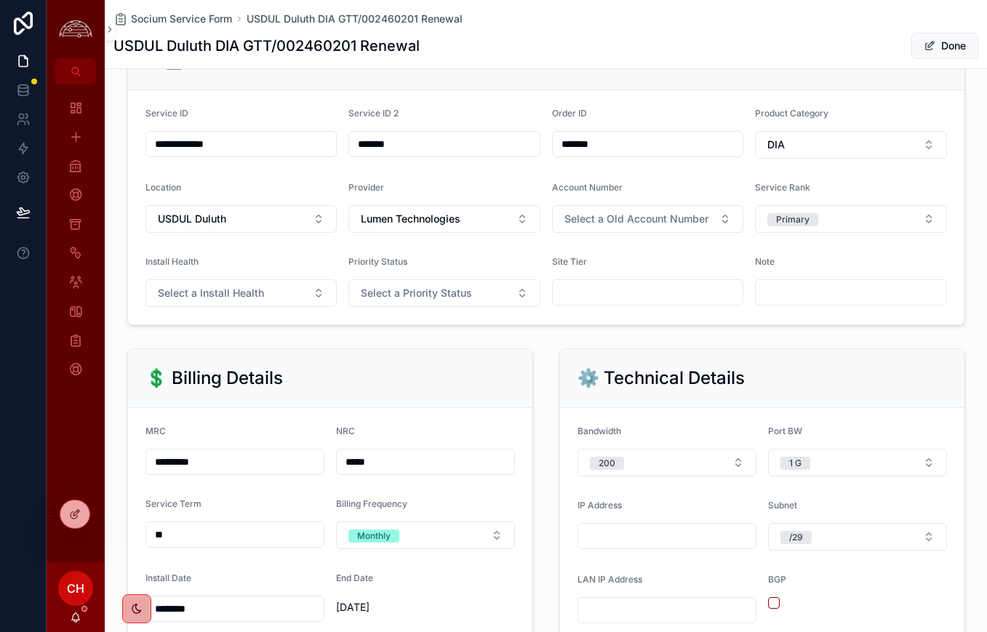
click at [390, 212] on span "Lumen Technologies" at bounding box center [411, 219] width 100 height 15
type input "***"
click at [433, 277] on span "GTT Communications" at bounding box center [409, 278] width 102 height 15
click at [947, 47] on button "Done" at bounding box center [944, 46] width 67 height 26
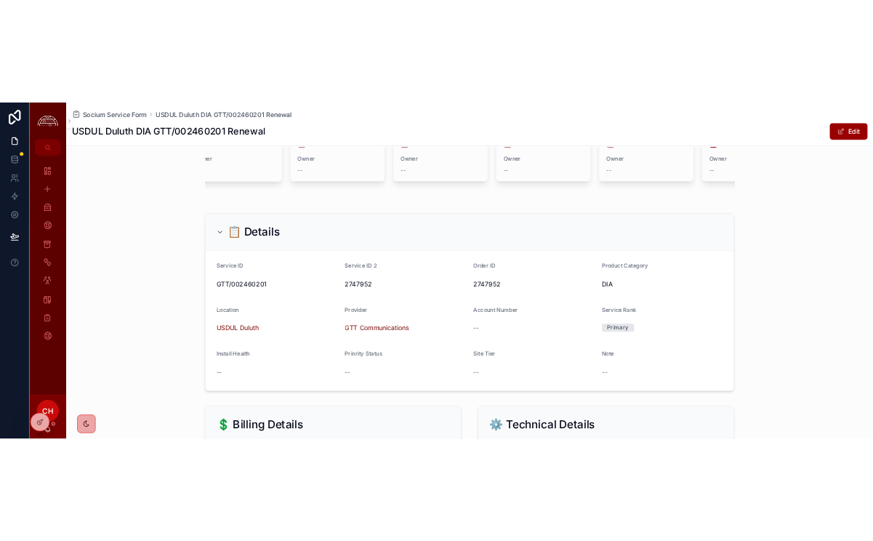
scroll to position [0, 0]
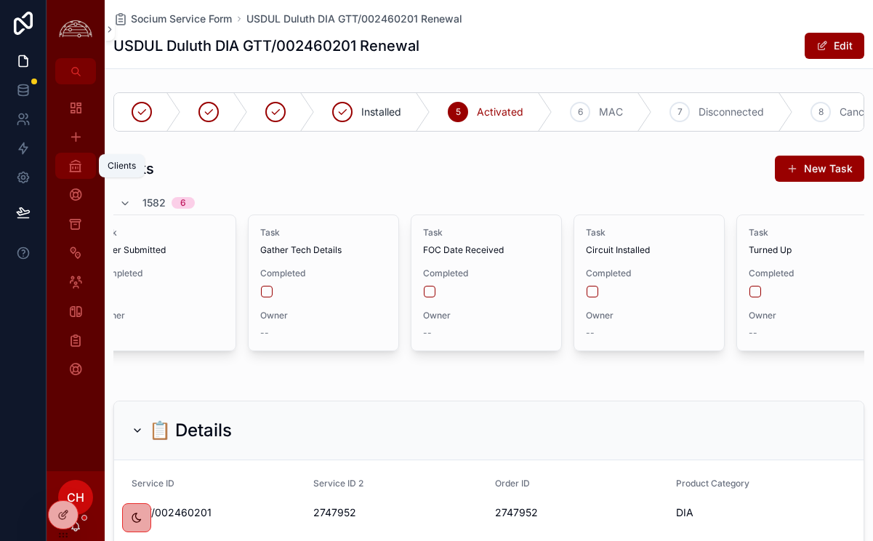
click at [79, 170] on icon "scrollable content" at bounding box center [75, 166] width 15 height 15
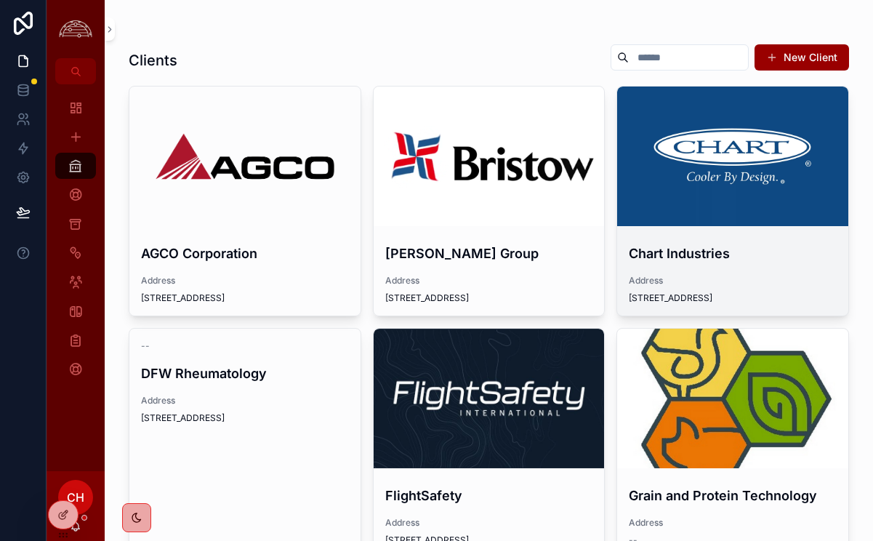
click at [642, 196] on div "scrollable content" at bounding box center [732, 157] width 231 height 140
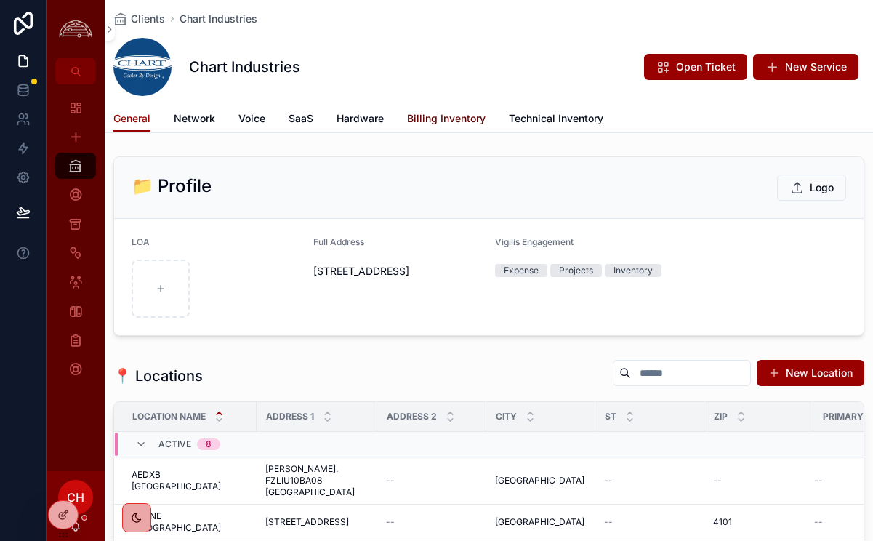
click at [431, 110] on link "Billing Inventory" at bounding box center [446, 119] width 79 height 29
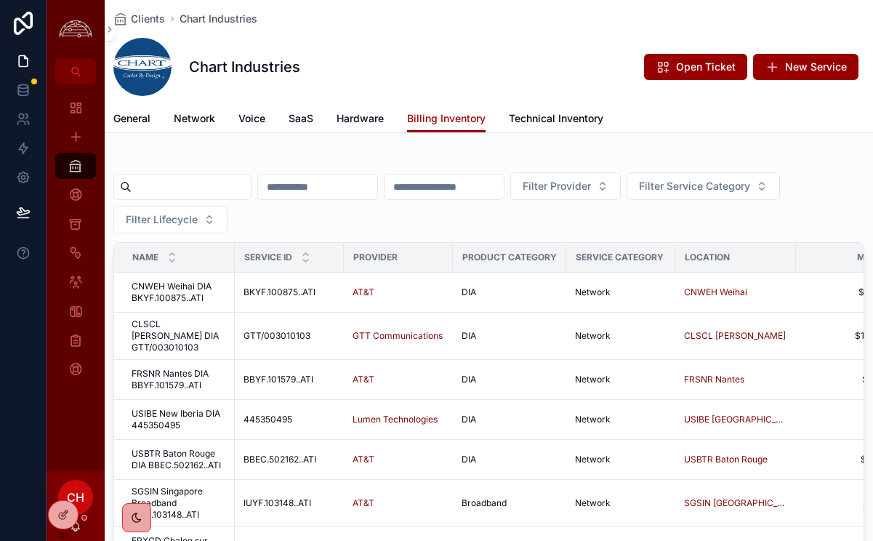
click at [212, 191] on input "scrollable content" at bounding box center [191, 187] width 119 height 20
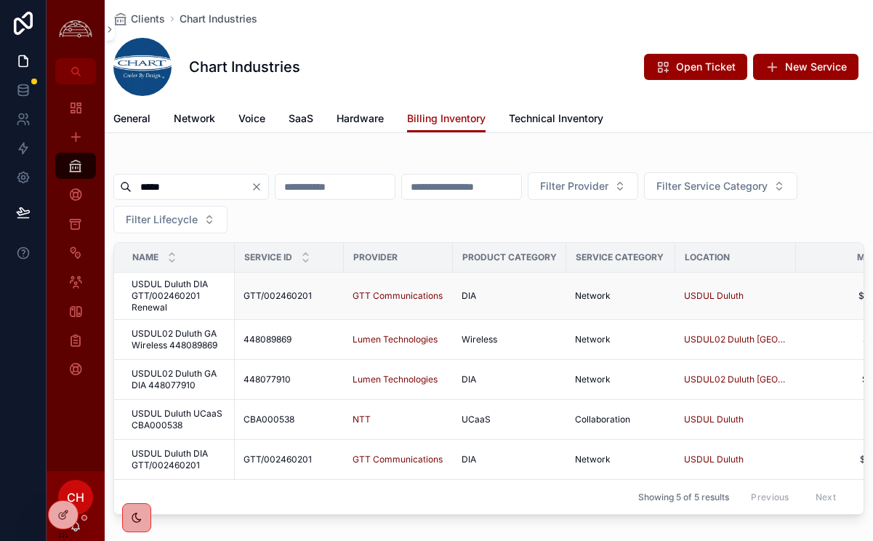
type input "*****"
click at [191, 295] on span "USDUL Duluth DIA GTT/002460201 Renewal" at bounding box center [179, 296] width 95 height 35
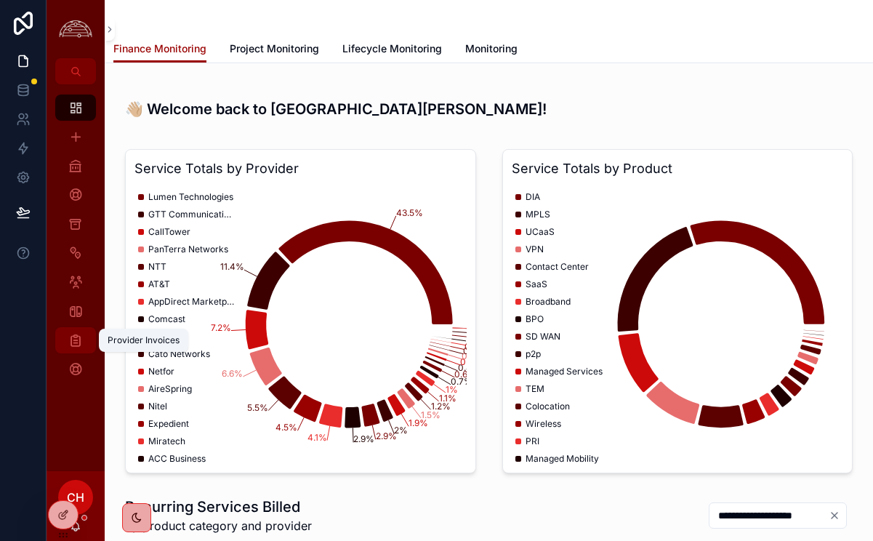
click at [75, 344] on icon "scrollable content" at bounding box center [75, 340] width 15 height 15
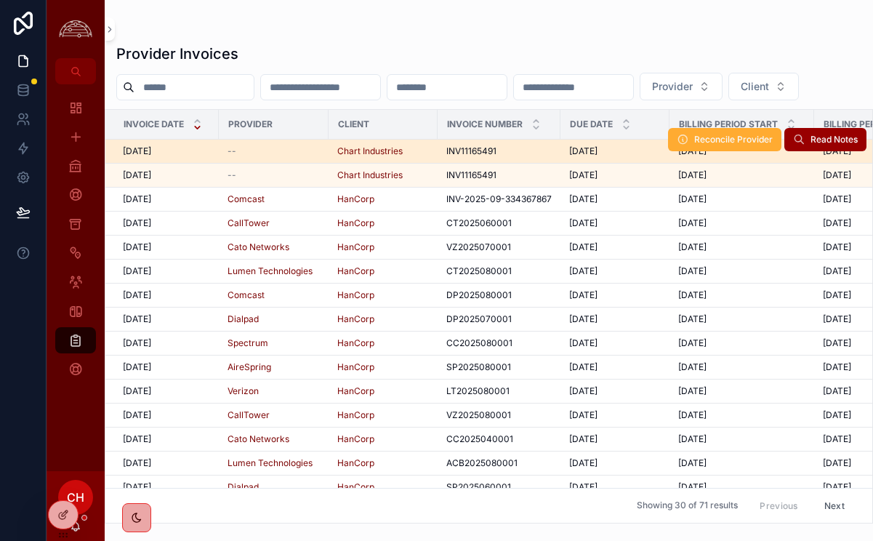
click at [263, 151] on div "--" at bounding box center [274, 151] width 92 height 12
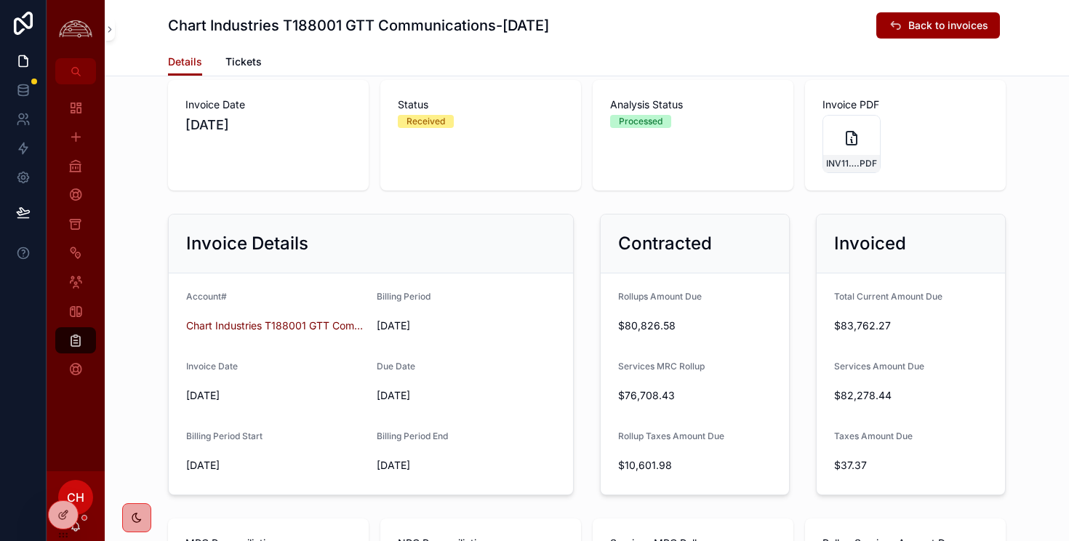
scroll to position [27, 0]
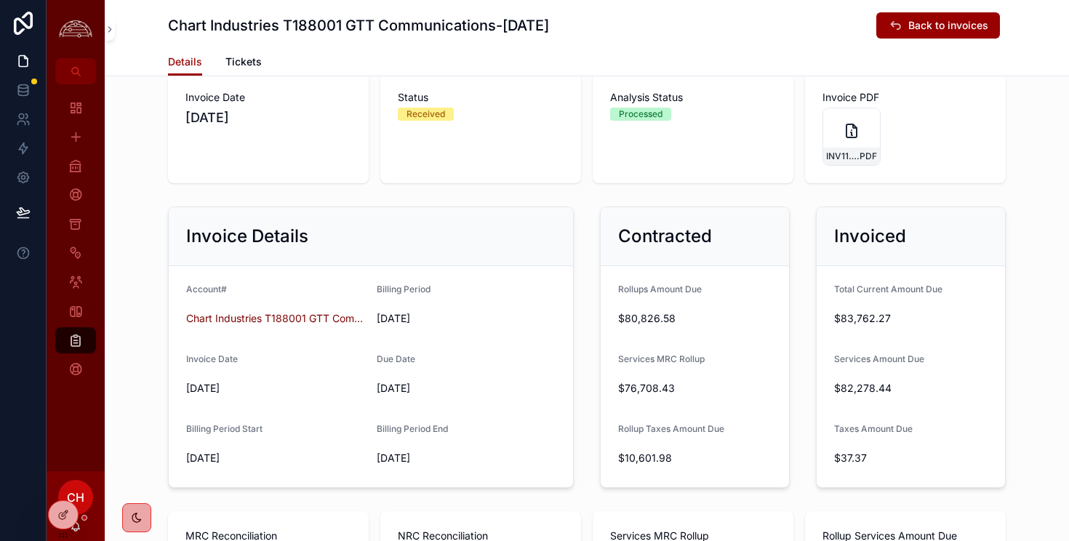
click at [712, 321] on span "$80,826.58" at bounding box center [694, 318] width 153 height 15
click at [908, 319] on span "$83,762.27" at bounding box center [910, 318] width 153 height 15
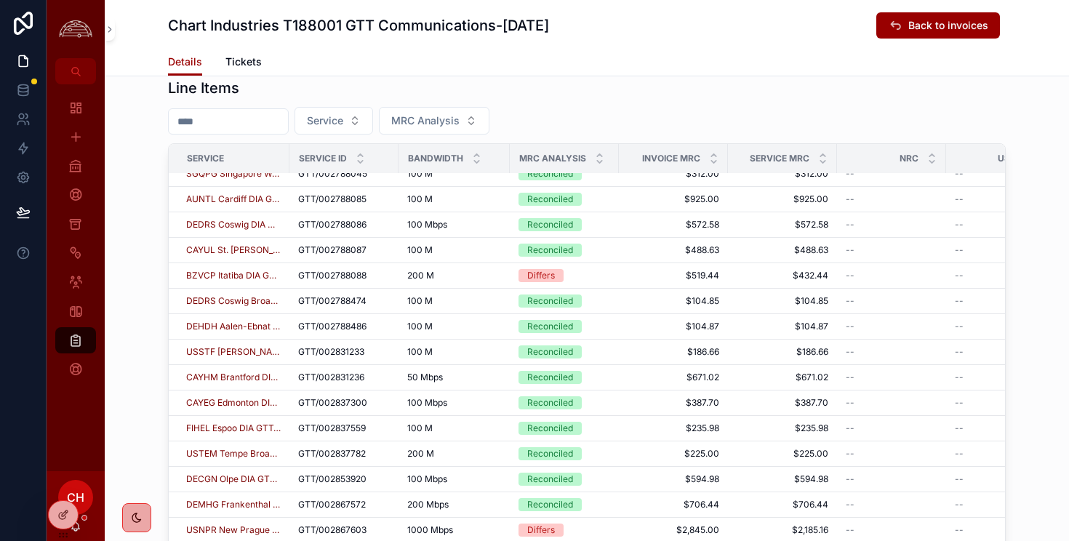
scroll to position [0, 0]
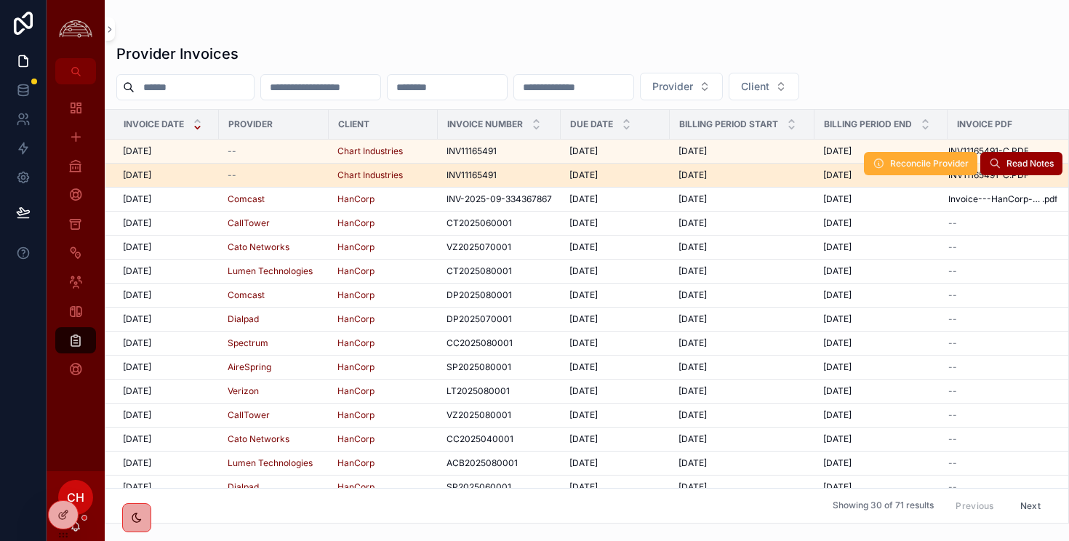
scroll to position [0, 9]
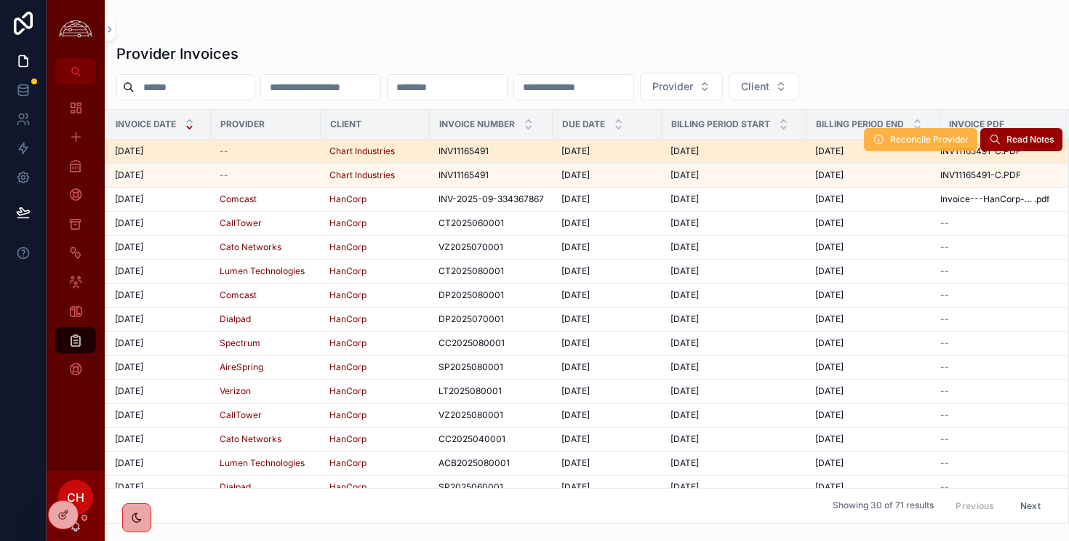
click at [943, 145] on span "Reconcile Provider" at bounding box center [929, 140] width 79 height 12
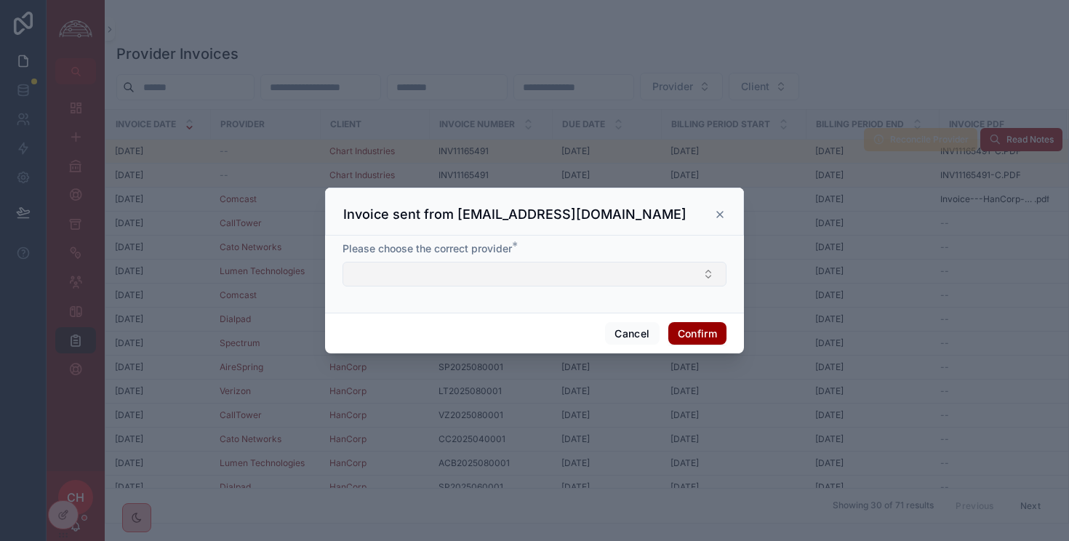
click at [663, 271] on button "Select Button" at bounding box center [535, 274] width 384 height 25
click at [714, 213] on icon at bounding box center [720, 215] width 12 height 12
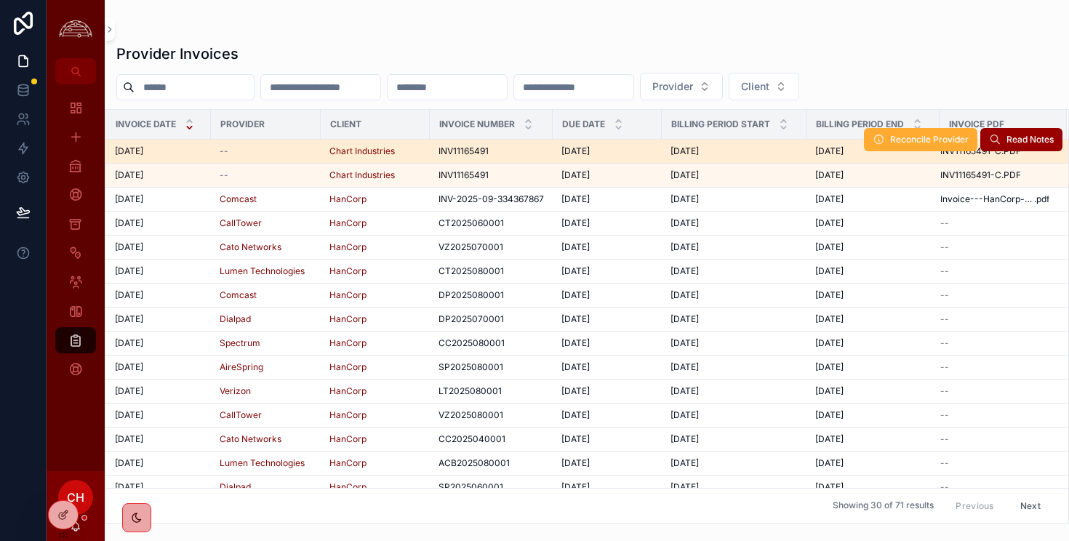
click at [489, 154] on div "INV11165491 INV11165491" at bounding box center [491, 151] width 105 height 12
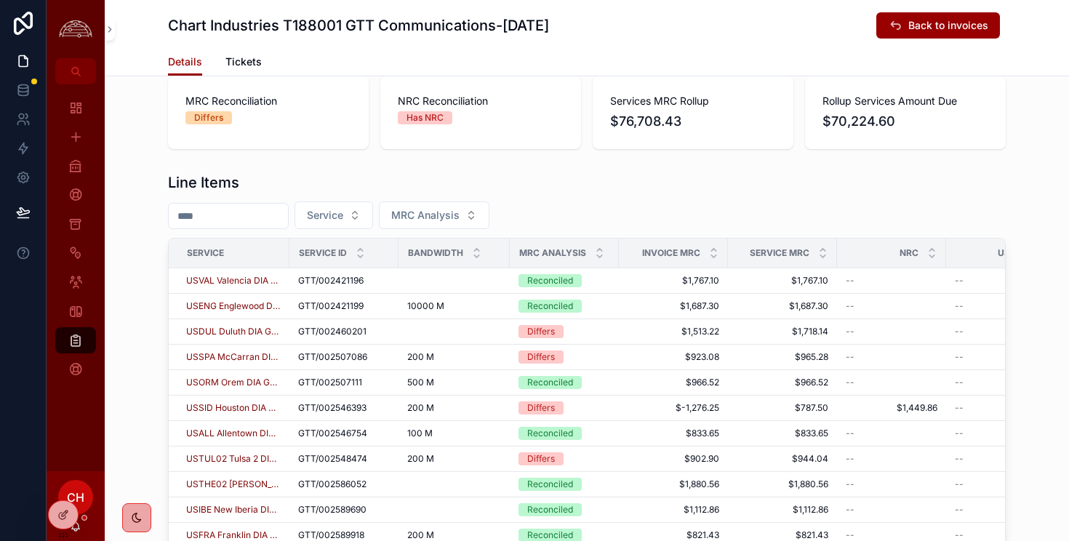
scroll to position [464, 0]
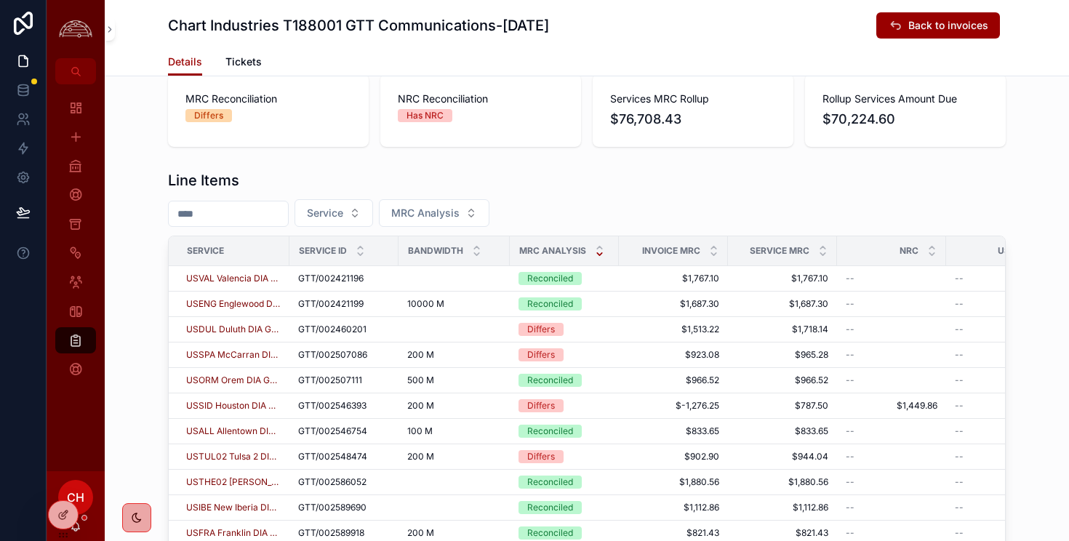
click at [602, 257] on icon "scrollable content" at bounding box center [599, 253] width 9 height 9
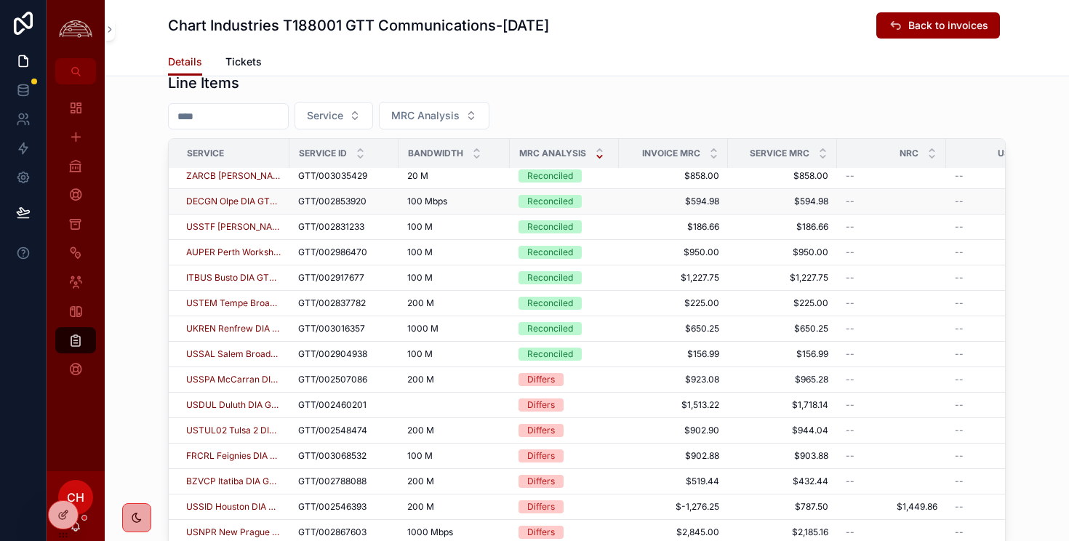
scroll to position [665, 0]
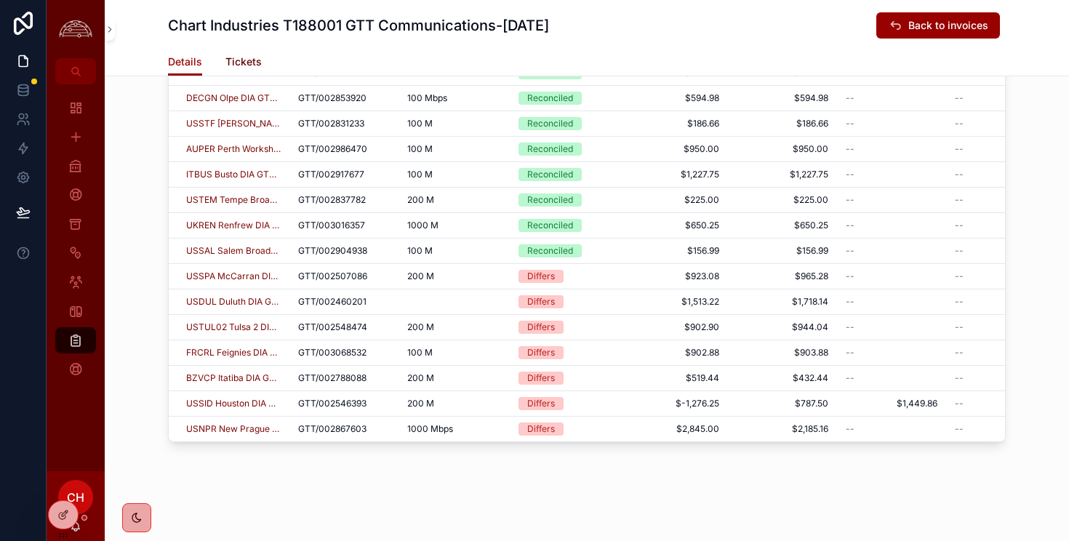
click at [239, 57] on span "Tickets" at bounding box center [243, 62] width 36 height 15
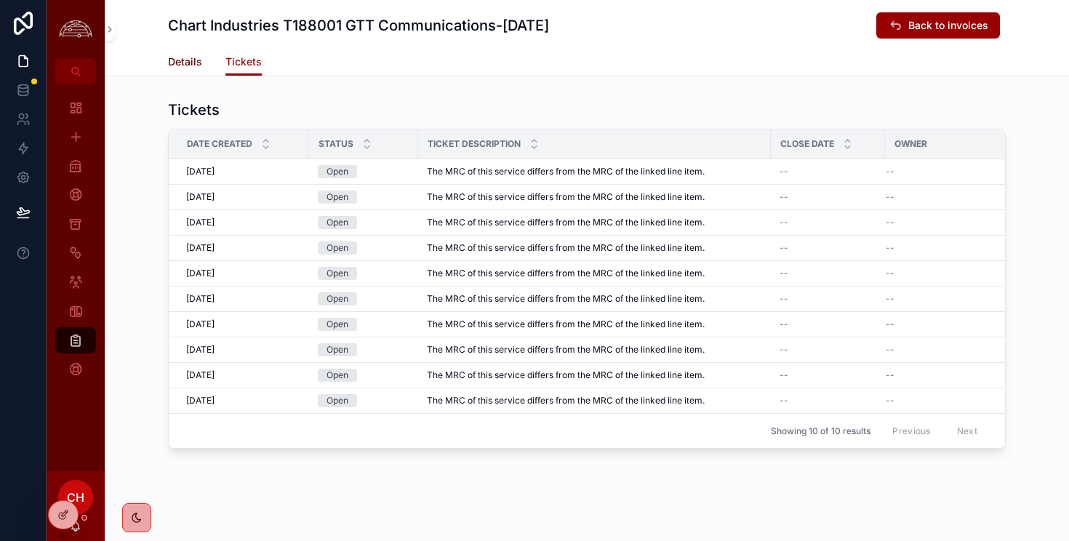
click at [191, 59] on span "Details" at bounding box center [185, 62] width 34 height 15
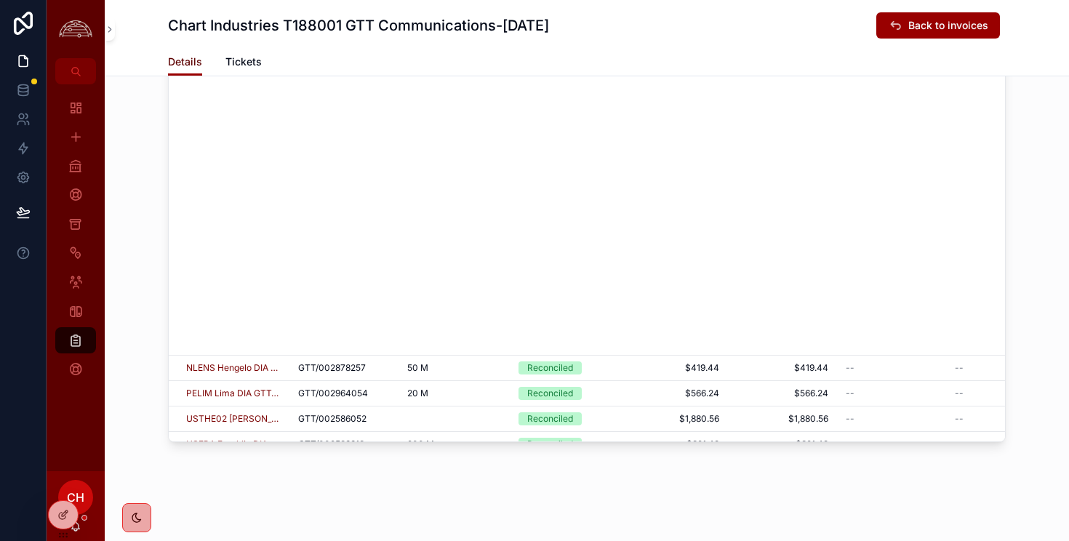
scroll to position [1940, 0]
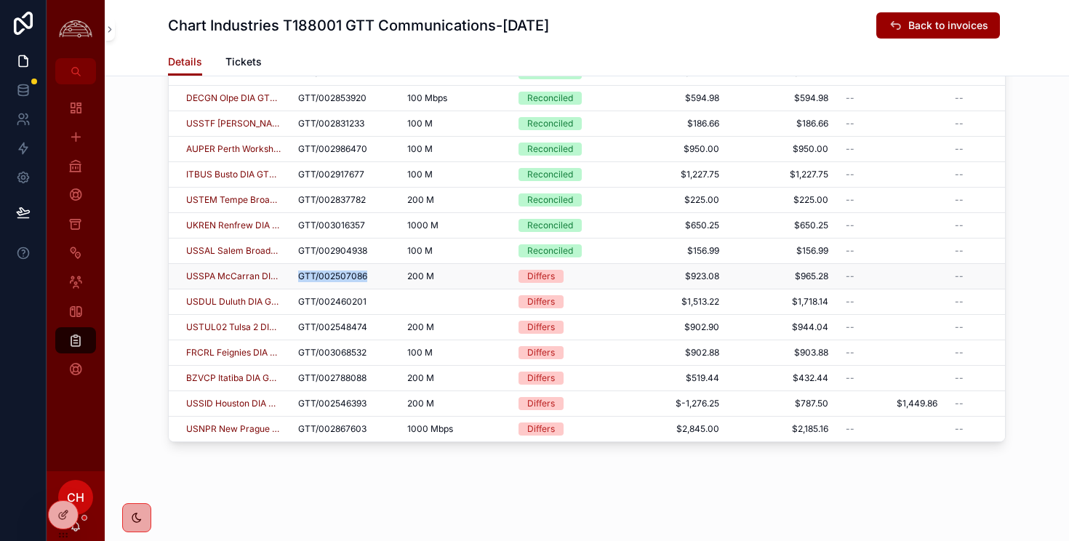
drag, startPoint x: 369, startPoint y: 279, endPoint x: 297, endPoint y: 277, distance: 71.3
click at [297, 279] on td "GTT/002507086 GTT/002507086" at bounding box center [343, 276] width 109 height 25
copy span "GTT/002507086"
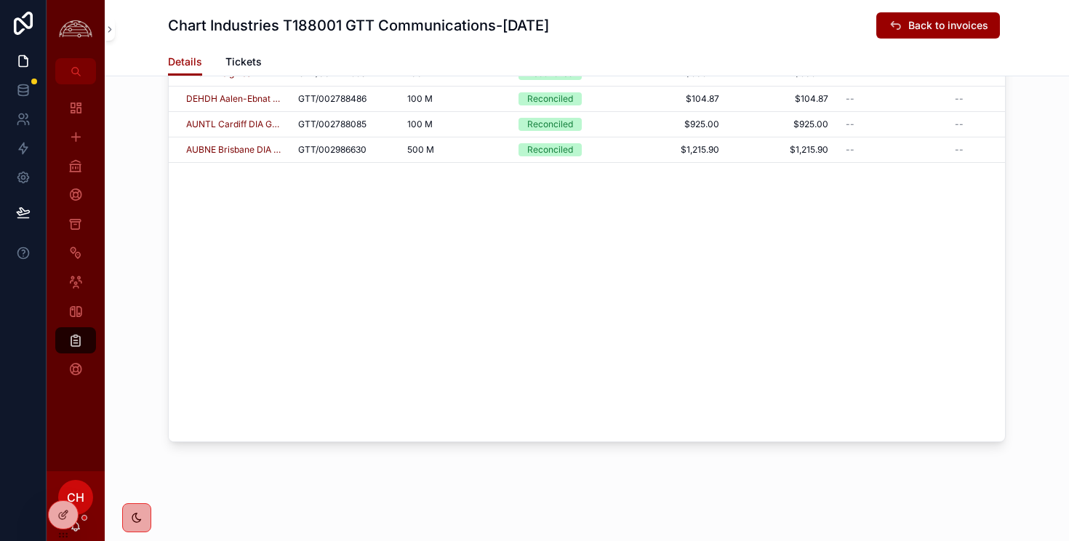
scroll to position [0, 0]
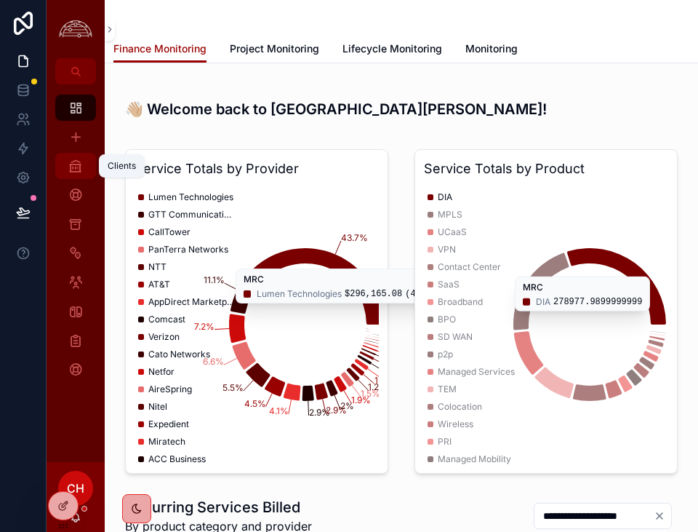
click at [79, 165] on icon "scrollable content" at bounding box center [75, 166] width 15 height 15
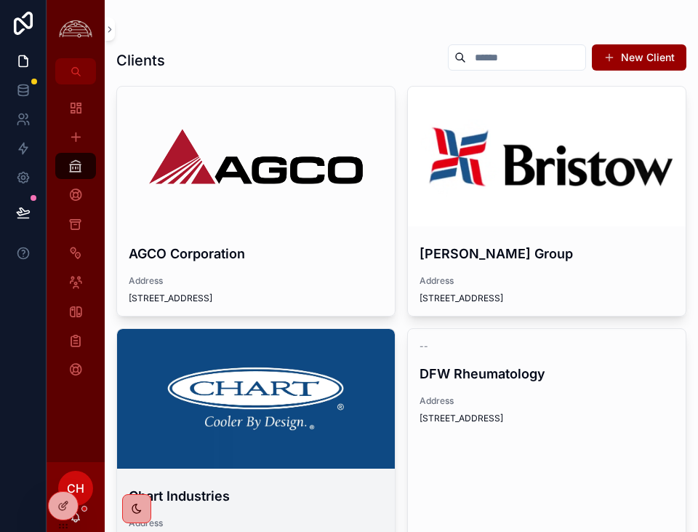
click at [272, 337] on div "scrollable content" at bounding box center [256, 399] width 278 height 140
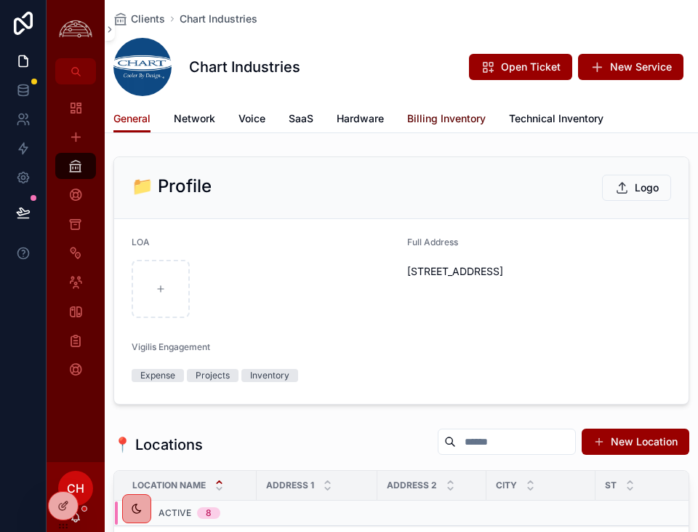
click at [448, 124] on span "Billing Inventory" at bounding box center [446, 118] width 79 height 15
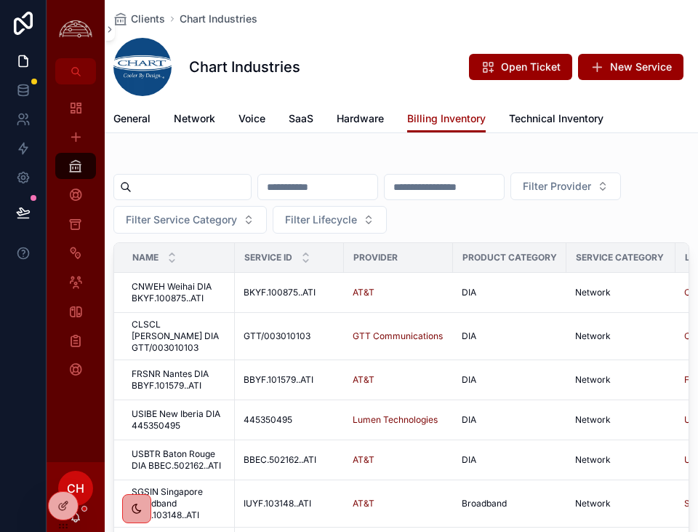
click at [201, 178] on input "scrollable content" at bounding box center [191, 187] width 119 height 20
type input "*****"
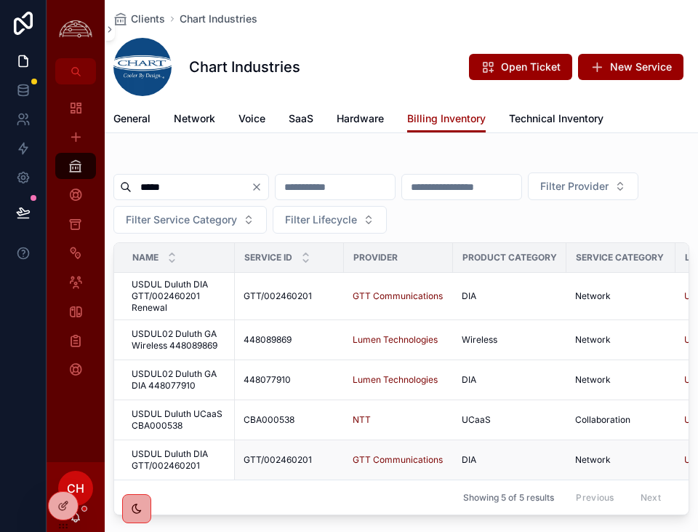
click at [189, 455] on span "USDUL Duluth DIA GTT/002460201" at bounding box center [179, 459] width 95 height 23
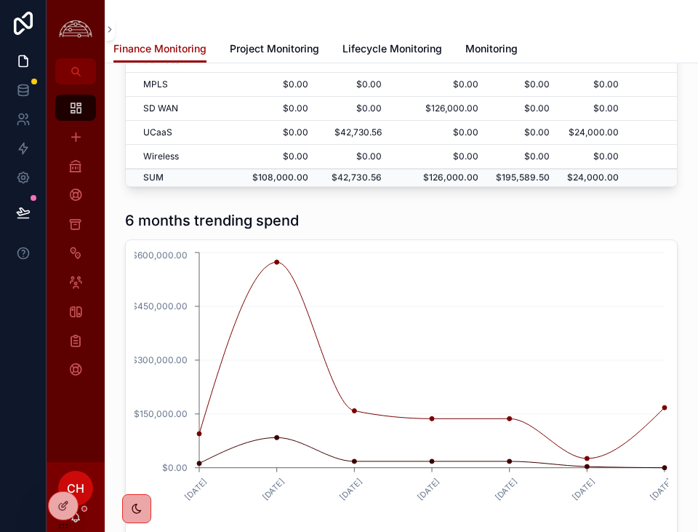
scroll to position [710, 0]
